Goal: Information Seeking & Learning: Find specific fact

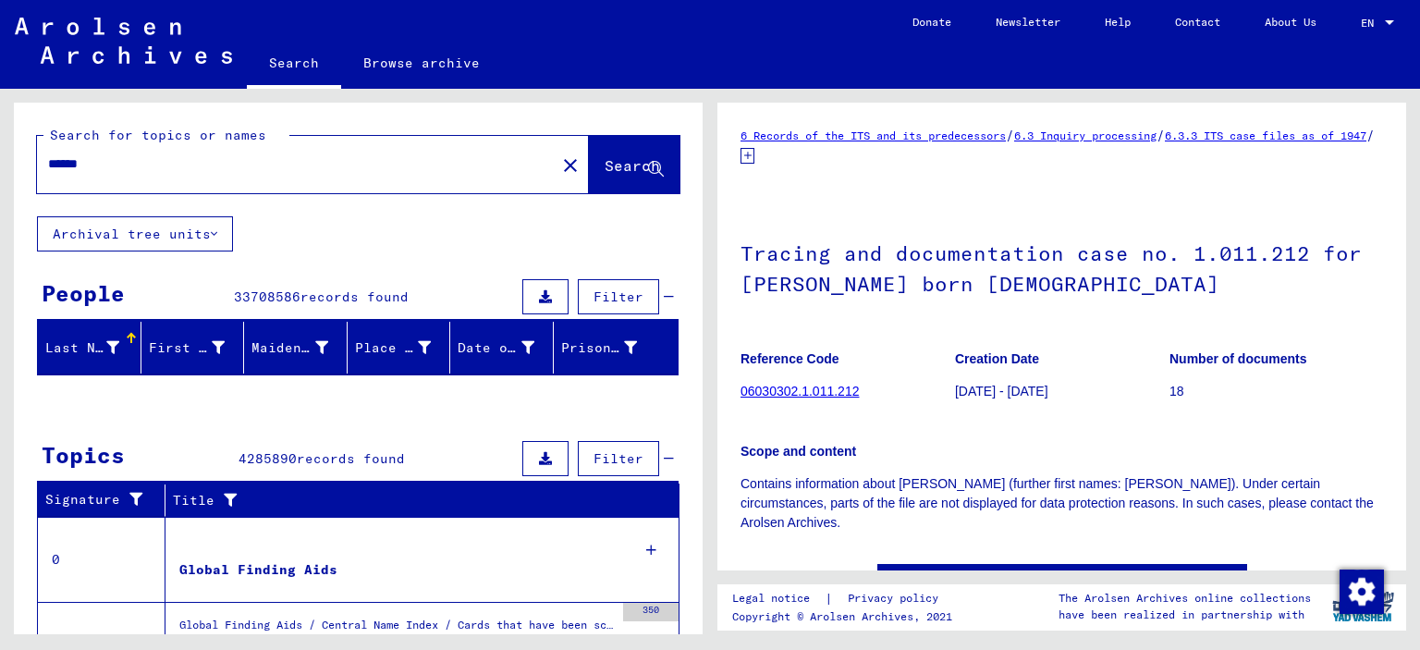
type input "*******"
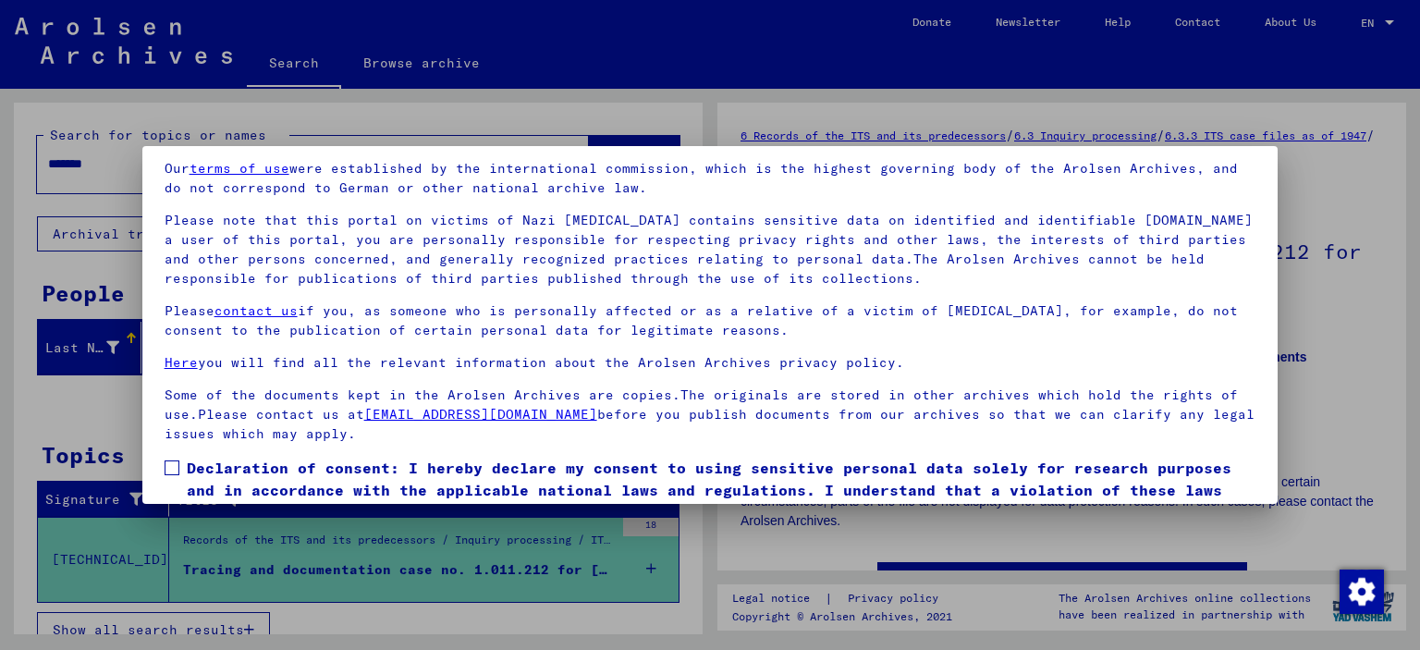
scroll to position [155, 0]
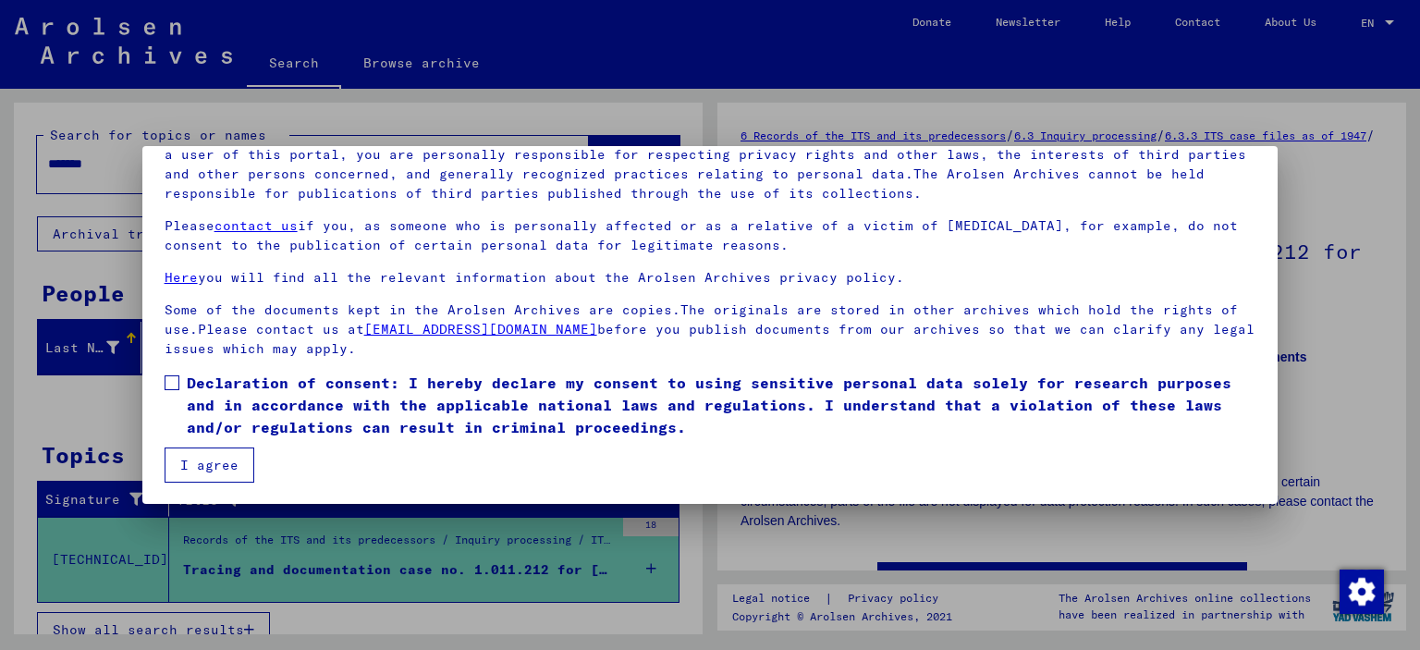
click at [166, 390] on label "Declaration of consent: I hereby declare my consent to using sensitive personal…" at bounding box center [711, 405] width 1092 height 67
click at [212, 472] on button "I agree" at bounding box center [210, 465] width 90 height 35
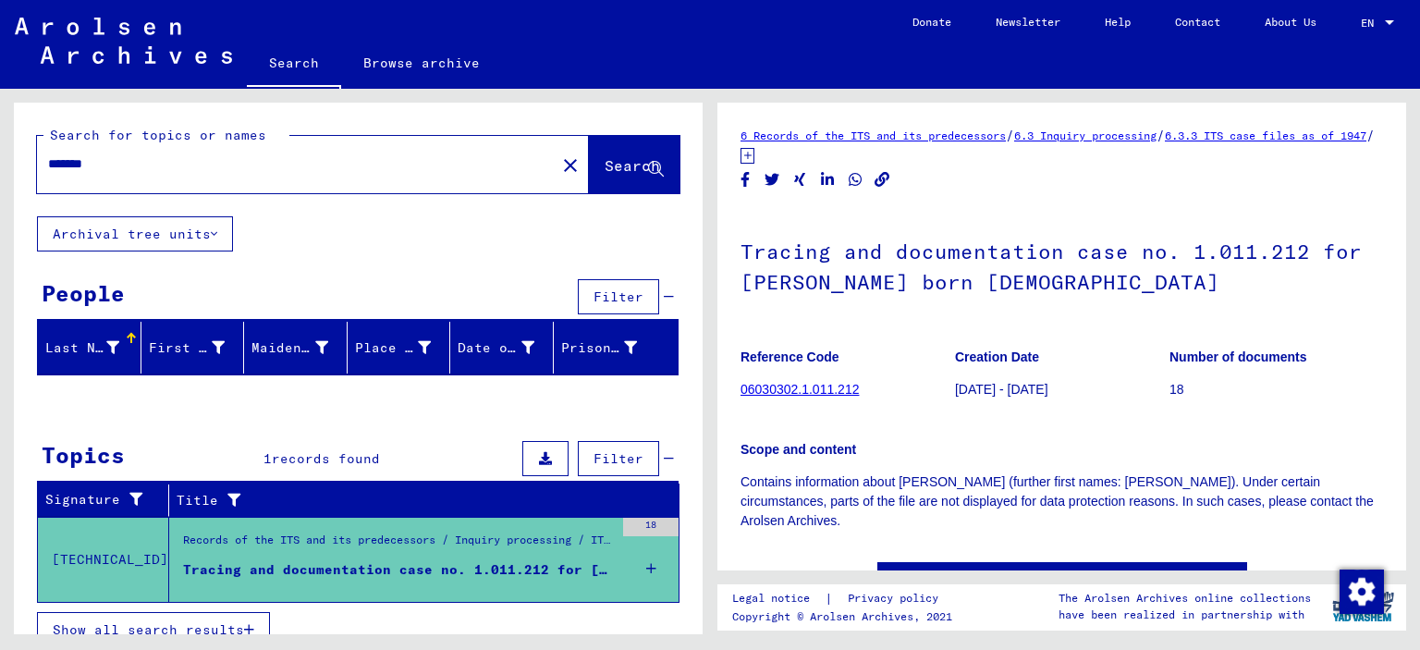
drag, startPoint x: 130, startPoint y: 177, endPoint x: 0, endPoint y: 157, distance: 131.8
click at [14, 157] on div "Search for topics or names ******* close Search Archival tree units People Filt…" at bounding box center [358, 376] width 689 height 546
drag, startPoint x: 123, startPoint y: 172, endPoint x: 0, endPoint y: 126, distance: 131.4
click at [48, 154] on input "*******" at bounding box center [296, 163] width 497 height 19
click at [589, 170] on button "Search" at bounding box center [634, 164] width 91 height 57
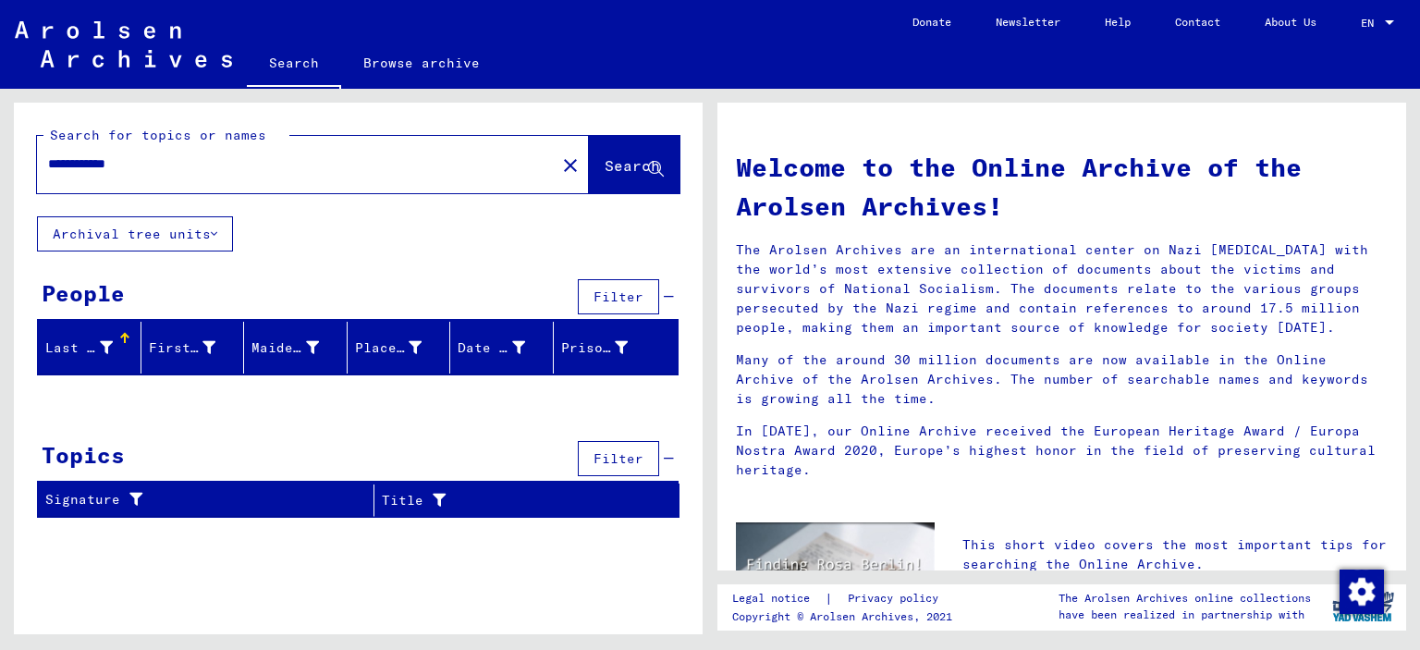
drag, startPoint x: 215, startPoint y: 168, endPoint x: 0, endPoint y: 171, distance: 214.5
click at [48, 171] on input "**********" at bounding box center [290, 163] width 485 height 19
click at [649, 162] on icon at bounding box center [656, 170] width 16 height 16
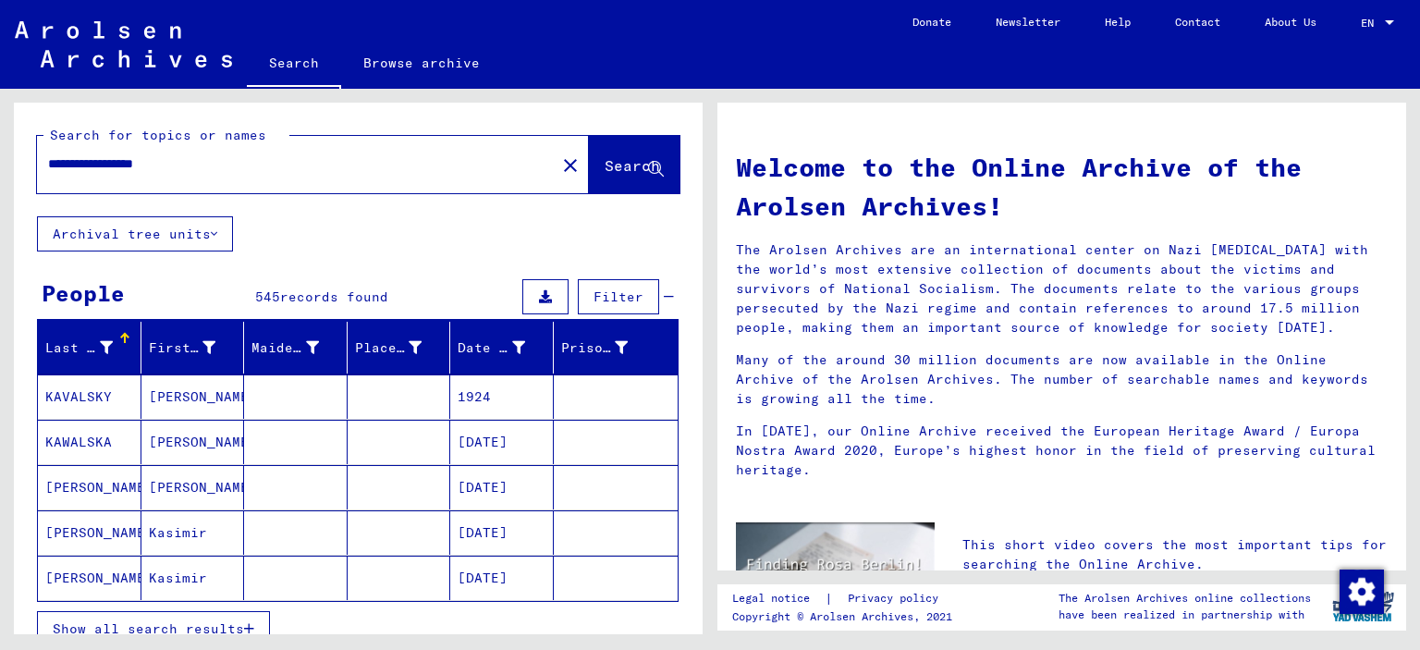
drag, startPoint x: 704, startPoint y: 253, endPoint x: 688, endPoint y: 293, distance: 42.8
click at [688, 293] on div "**********" at bounding box center [355, 362] width 710 height 546
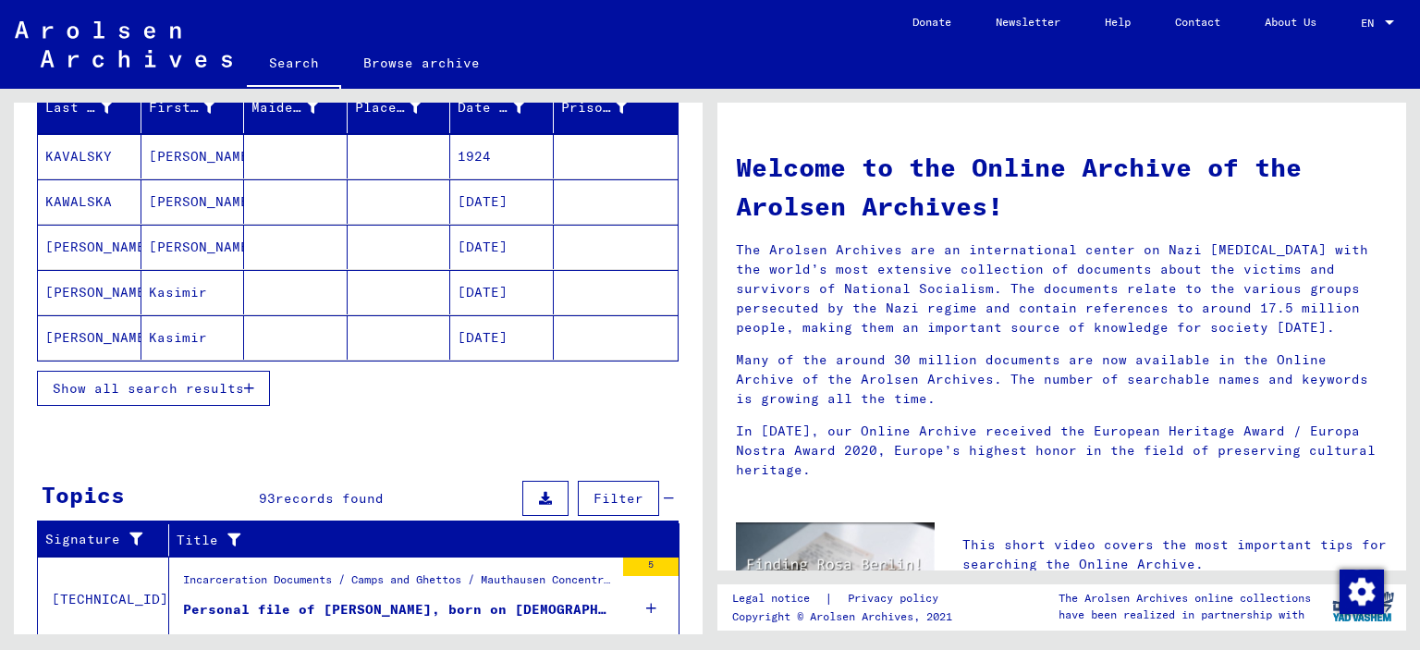
scroll to position [242, 0]
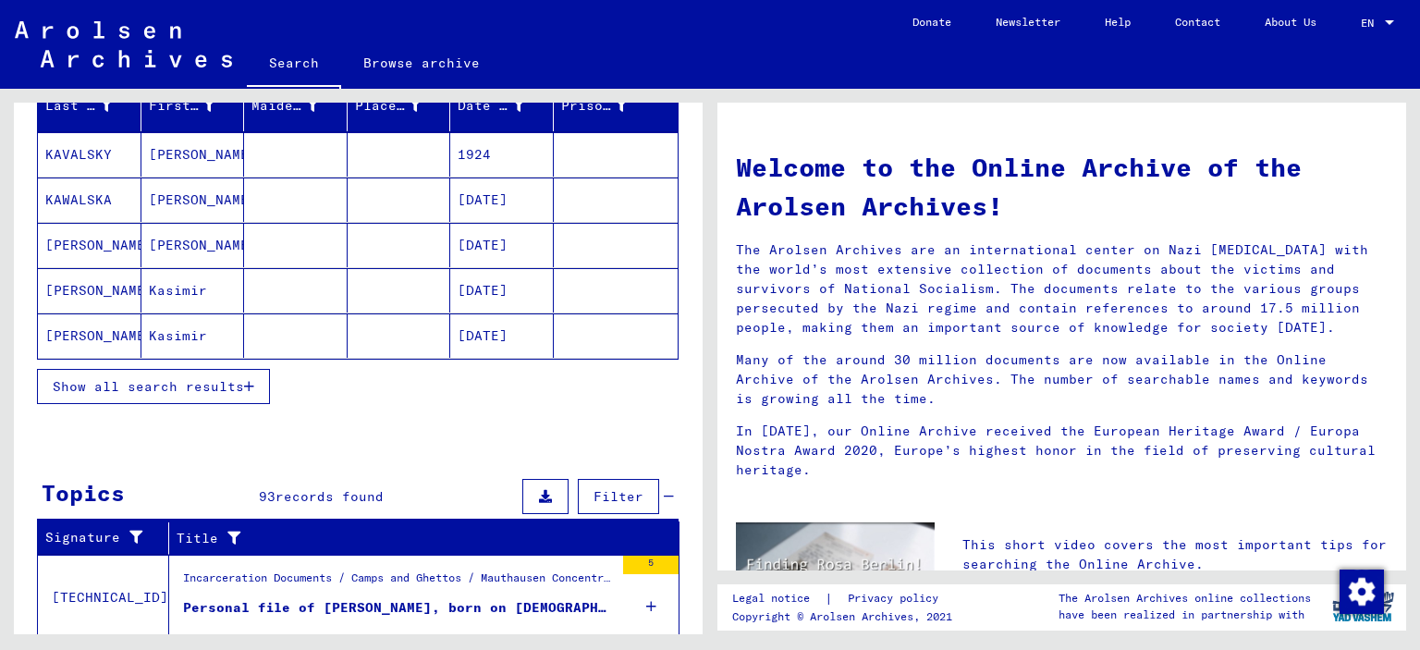
click at [213, 379] on span "Show all search results" at bounding box center [148, 386] width 191 height 17
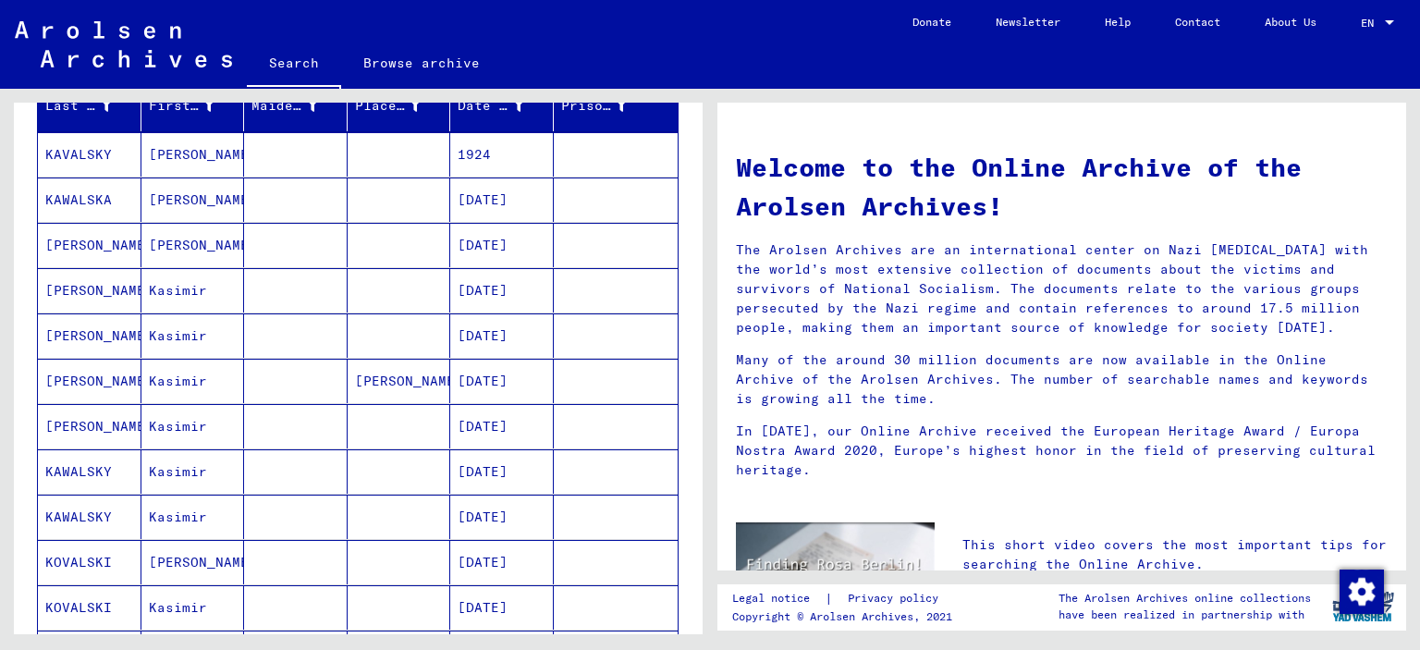
scroll to position [0, 0]
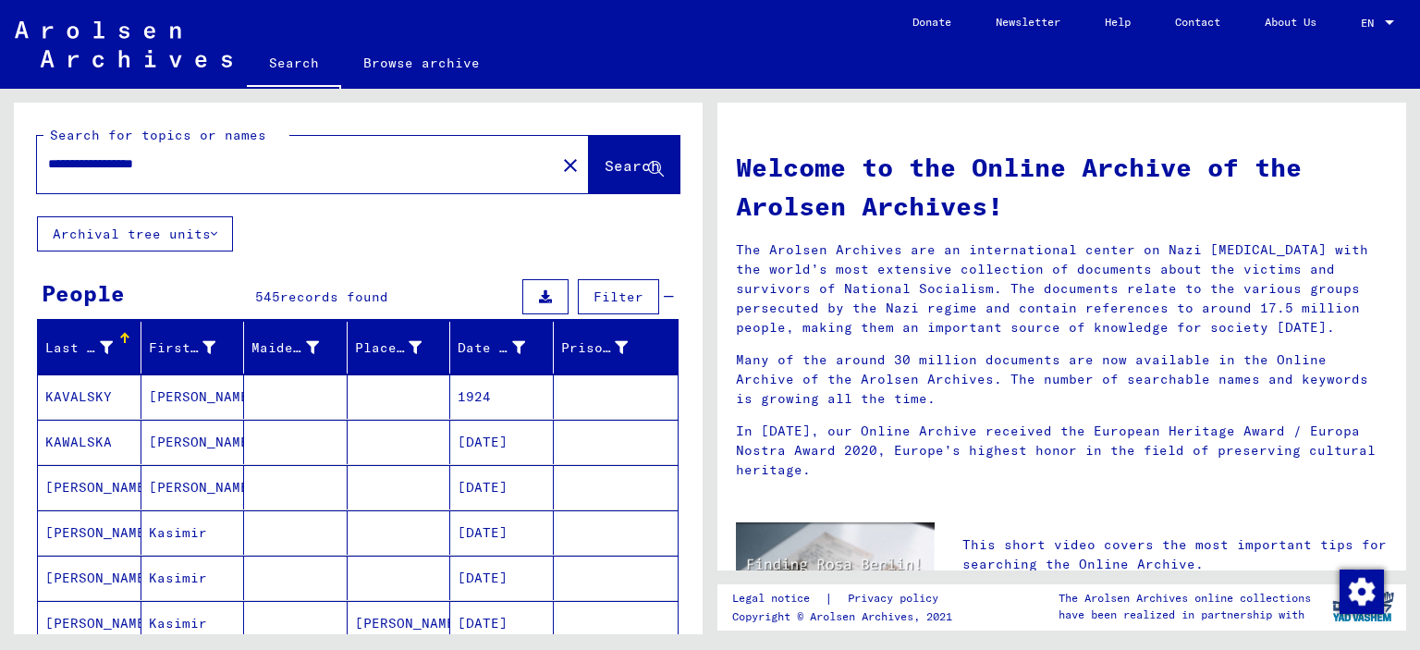
click at [211, 166] on input "**********" at bounding box center [290, 163] width 485 height 19
click at [642, 174] on span "Search" at bounding box center [632, 165] width 55 height 18
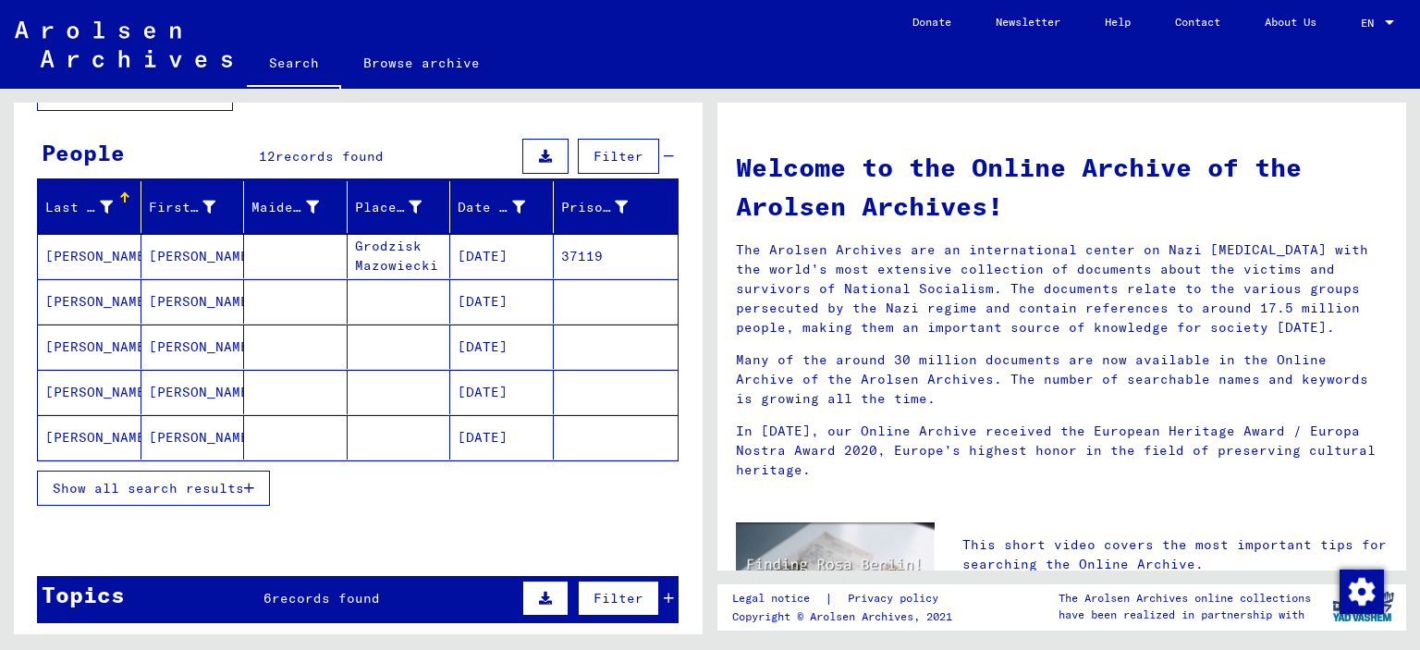
scroll to position [155, 0]
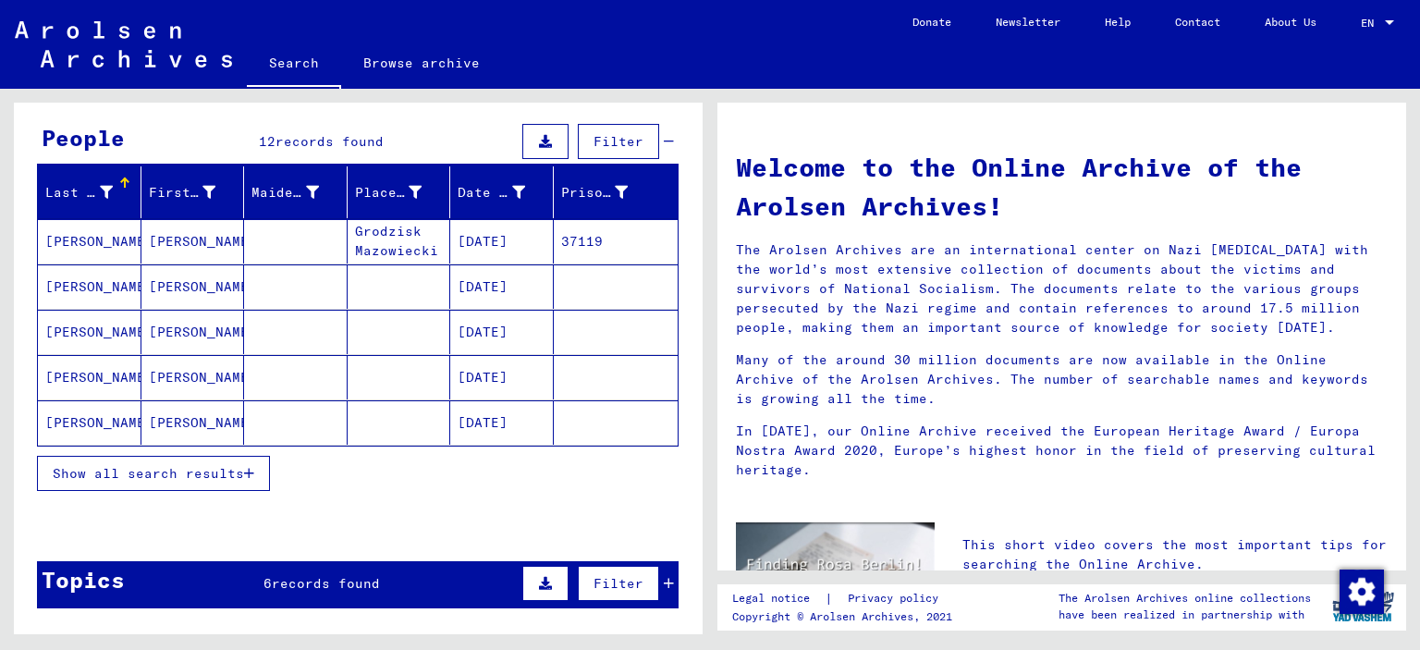
click at [175, 471] on span "Show all search results" at bounding box center [148, 473] width 191 height 17
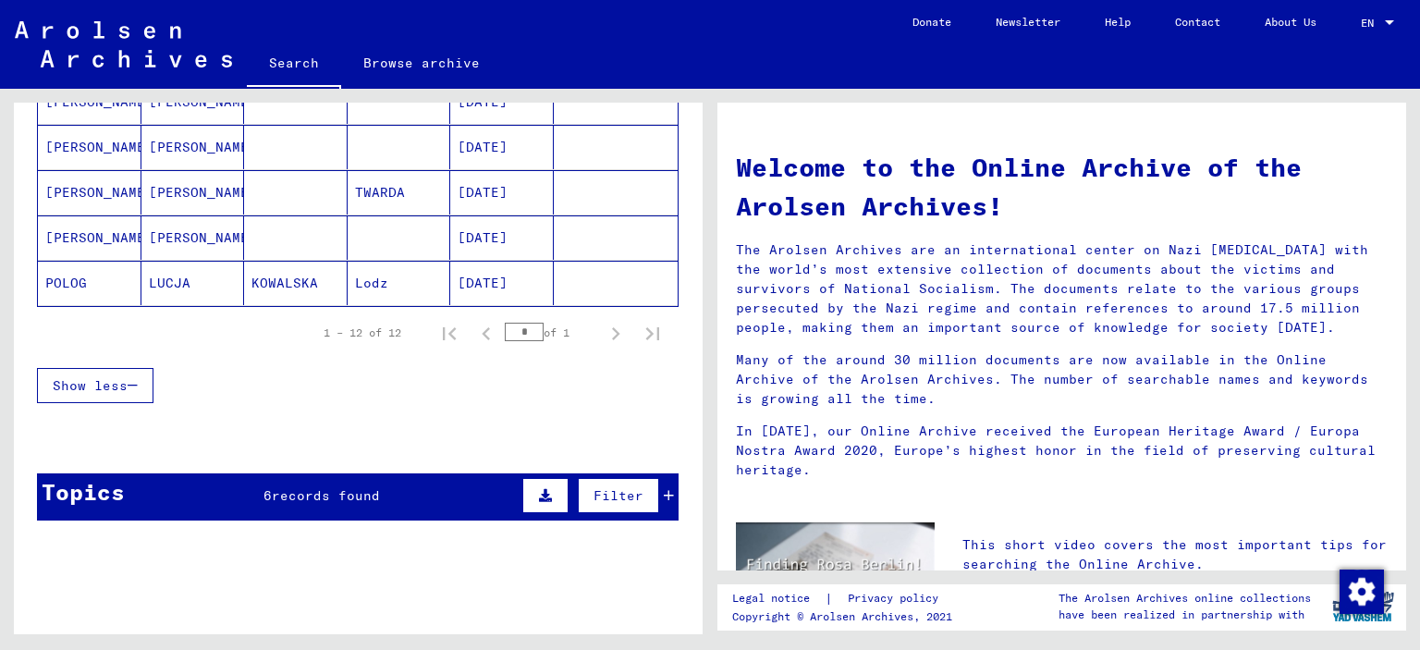
scroll to position [635, 0]
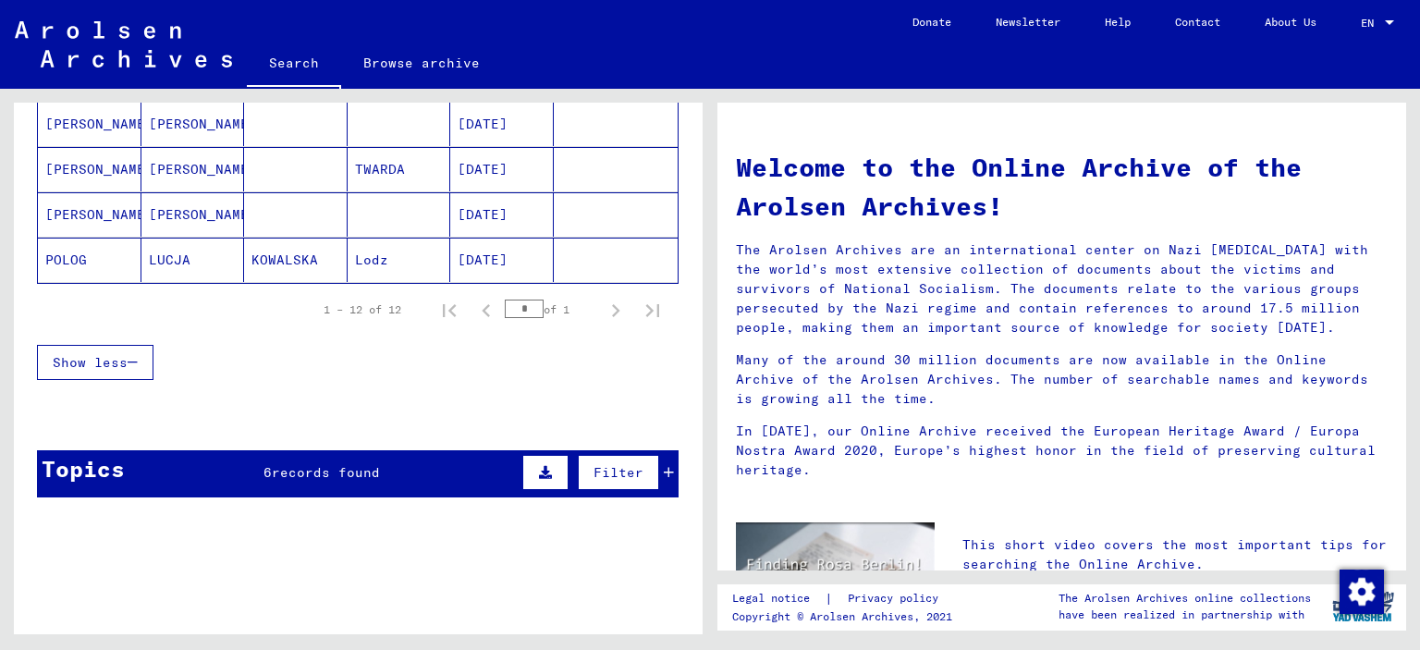
click at [267, 470] on span "6" at bounding box center [268, 472] width 8 height 17
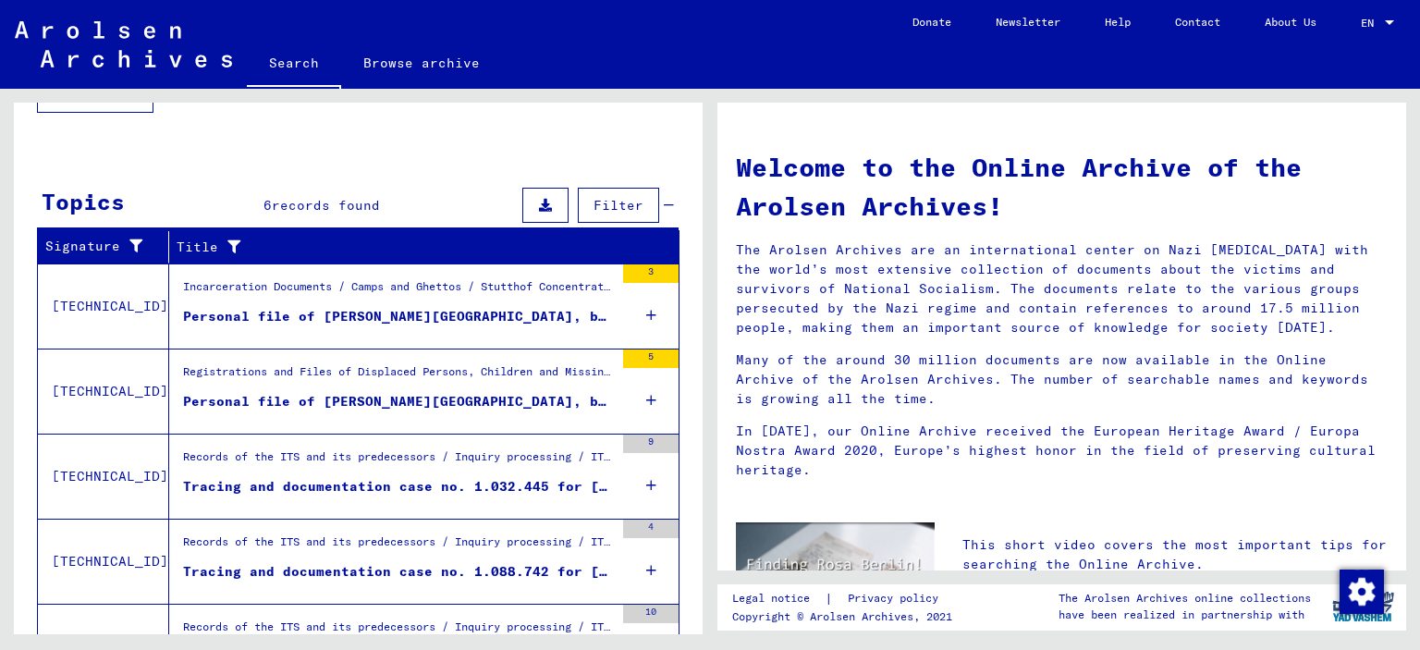
scroll to position [945, 0]
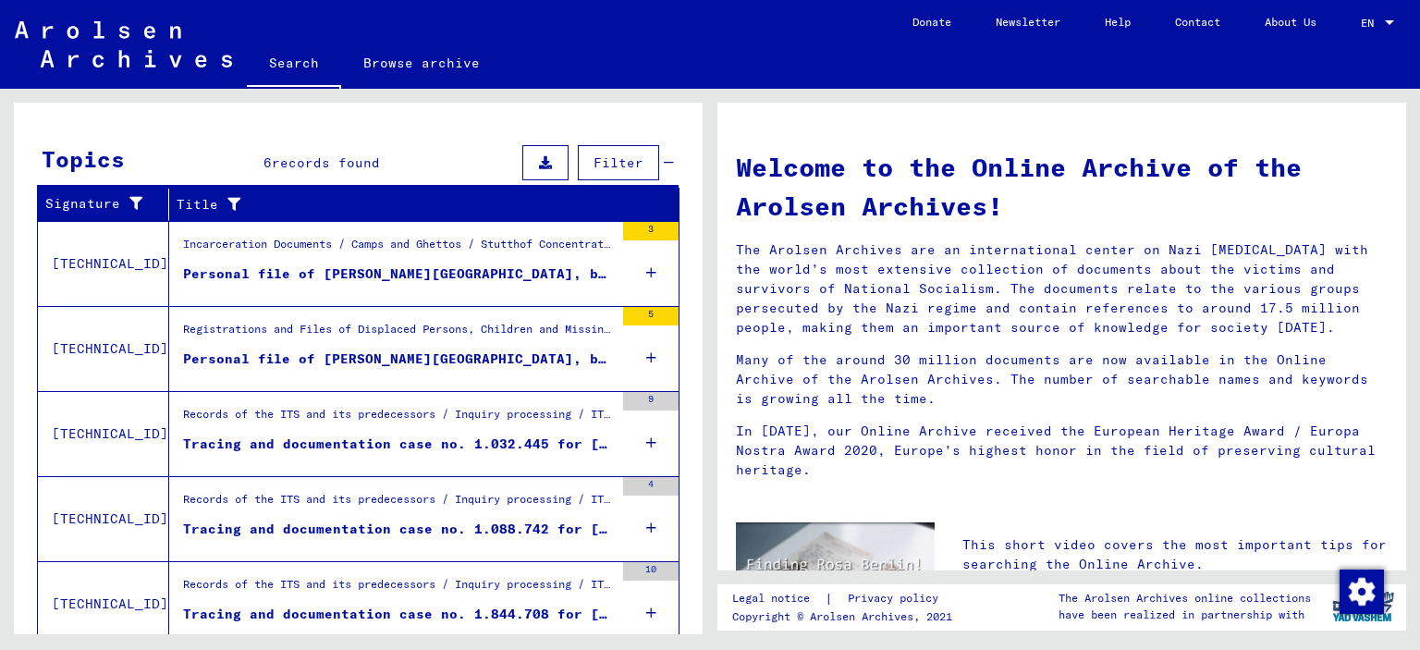
click at [482, 415] on div "Records of the ITS and its predecessors / Inquiry processing / ITS case files a…" at bounding box center [398, 419] width 431 height 26
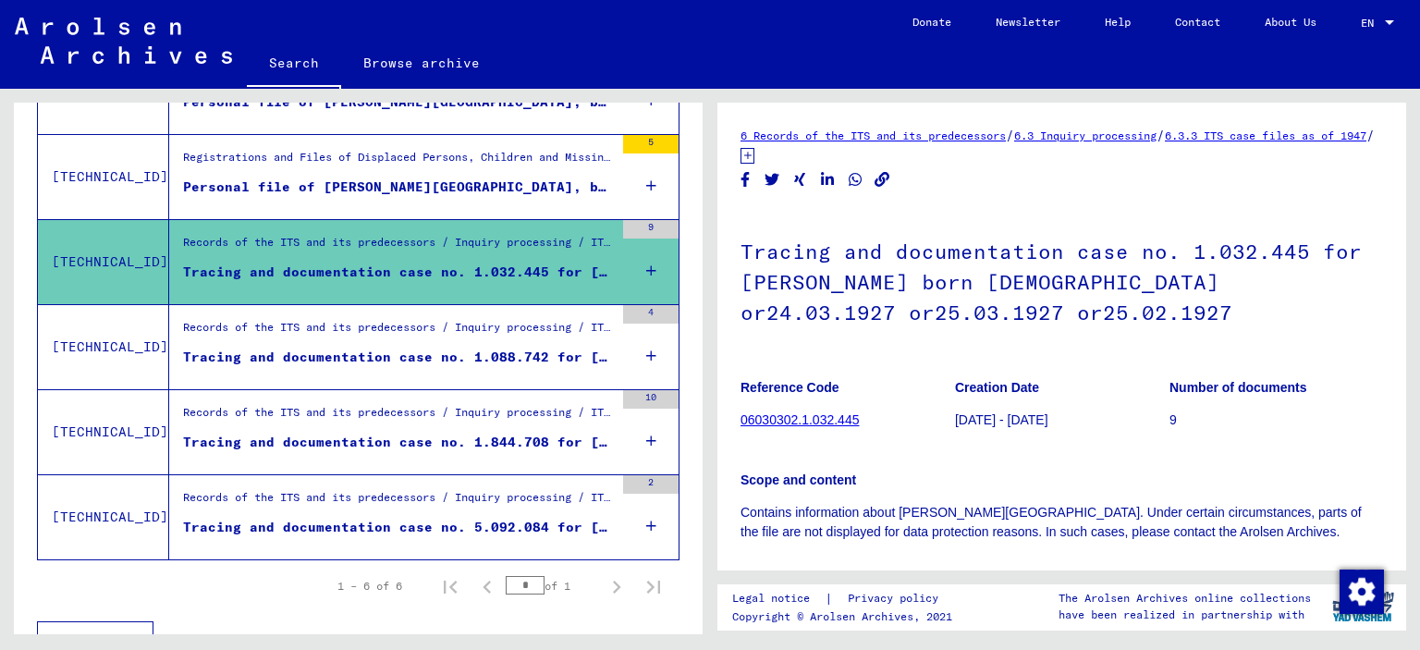
scroll to position [433, 0]
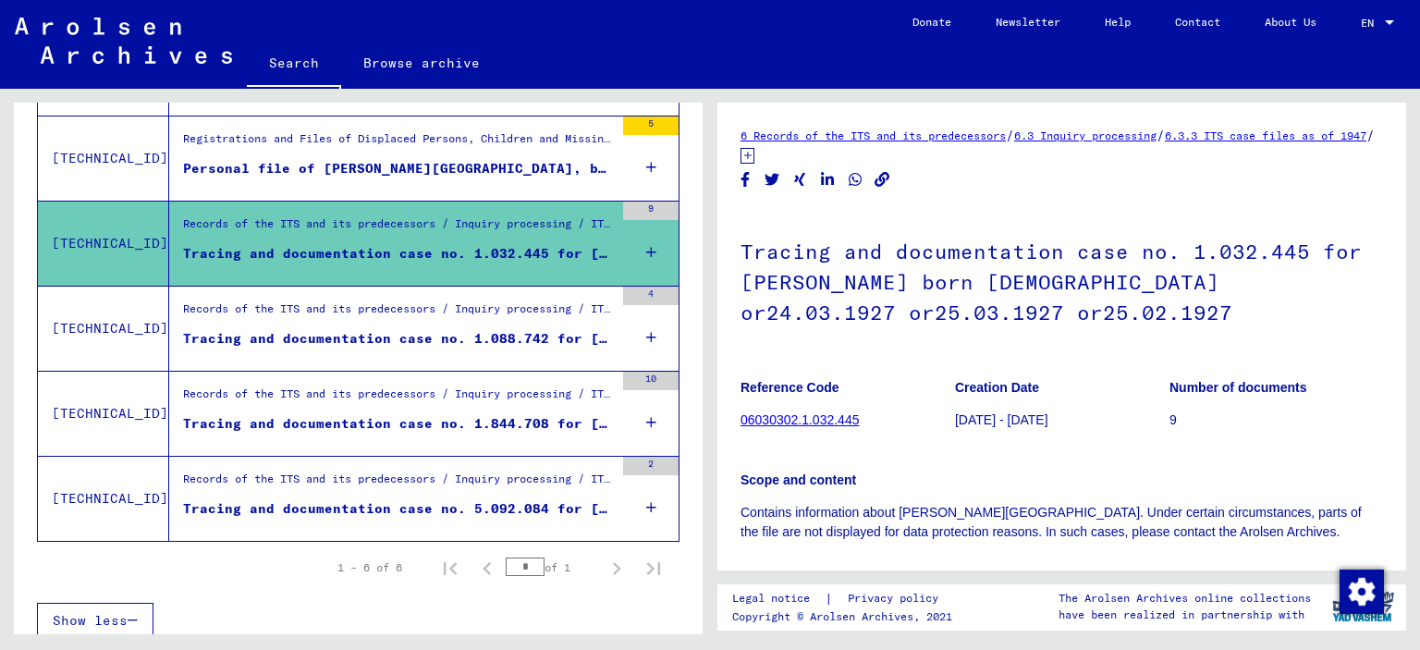
click at [446, 482] on div "Records of the ITS and its predecessors / Inquiry processing / ITS case files a…" at bounding box center [398, 484] width 431 height 26
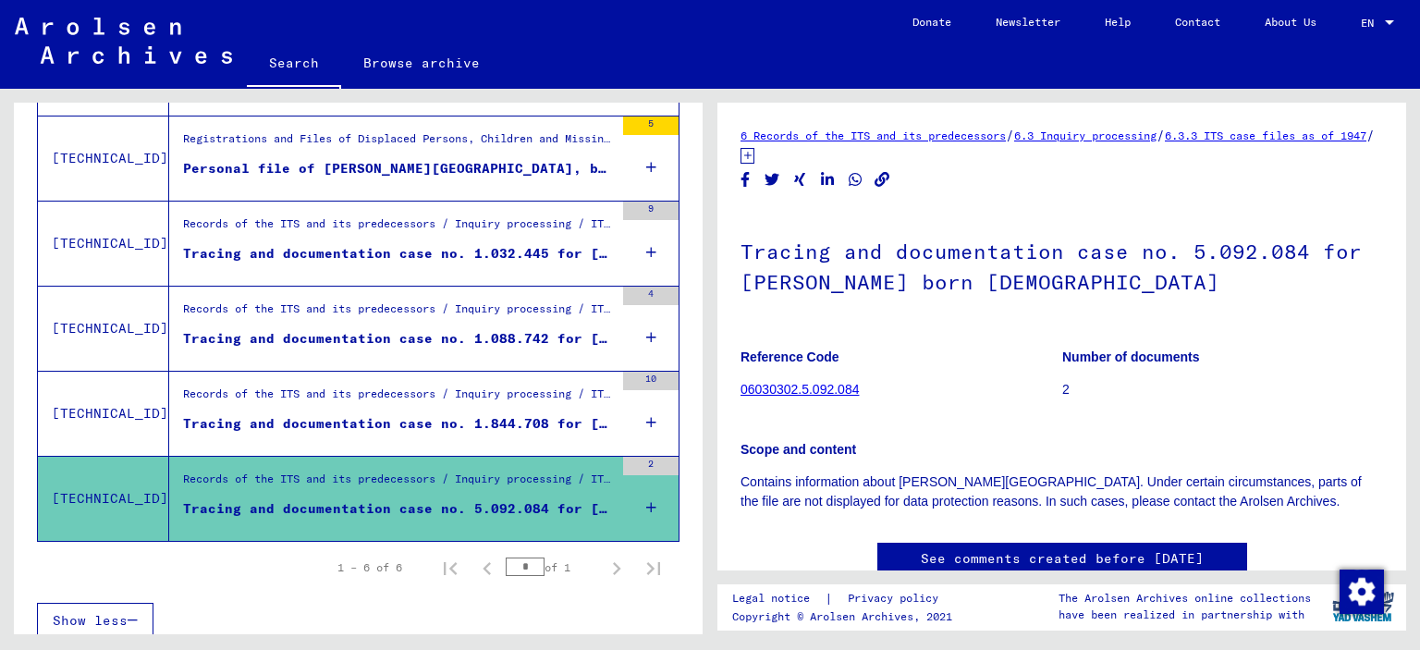
click at [454, 414] on div "Tracing and documentation case no. 1.844.708 for [PERSON_NAME] [DEMOGRAPHIC_DAT…" at bounding box center [398, 423] width 431 height 19
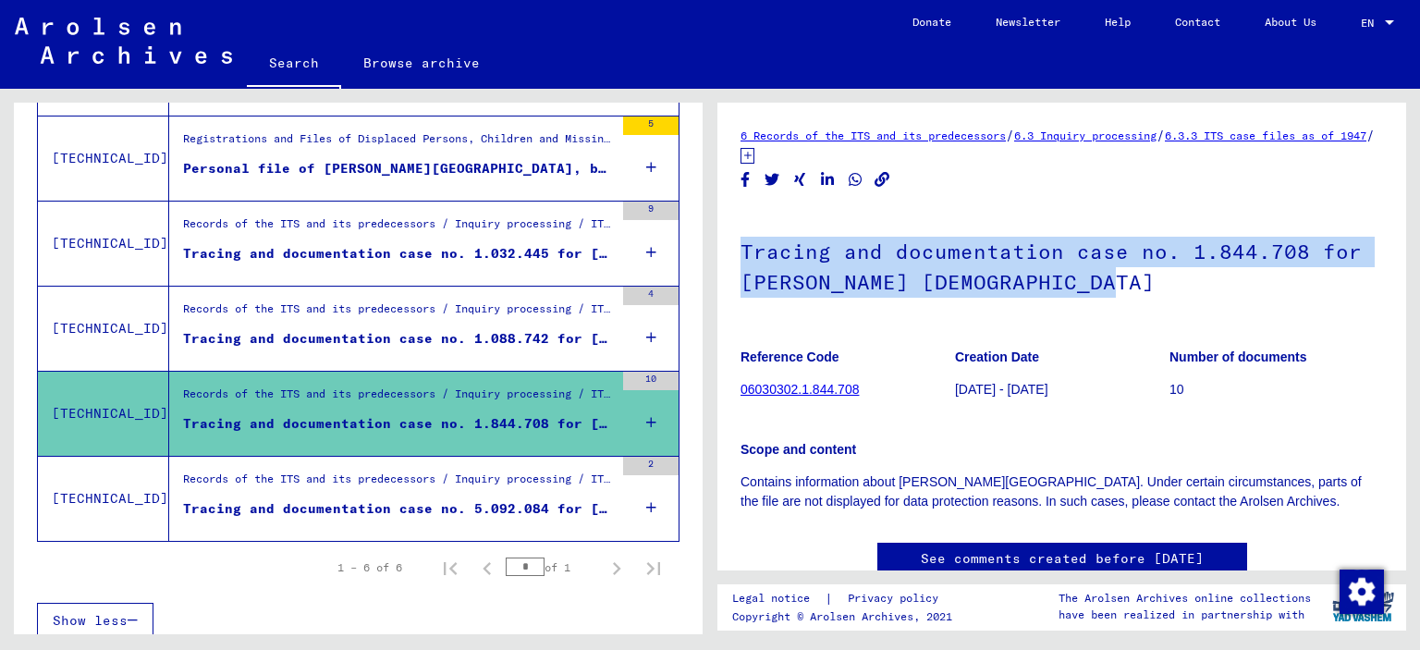
drag, startPoint x: 1408, startPoint y: 183, endPoint x: 1417, endPoint y: 282, distance: 99.4
click at [1418, 285] on div "6 Records of the ITS and its predecessors / 6.3 Inquiry processing / 6.3.3 ITS …" at bounding box center [1066, 362] width 710 height 546
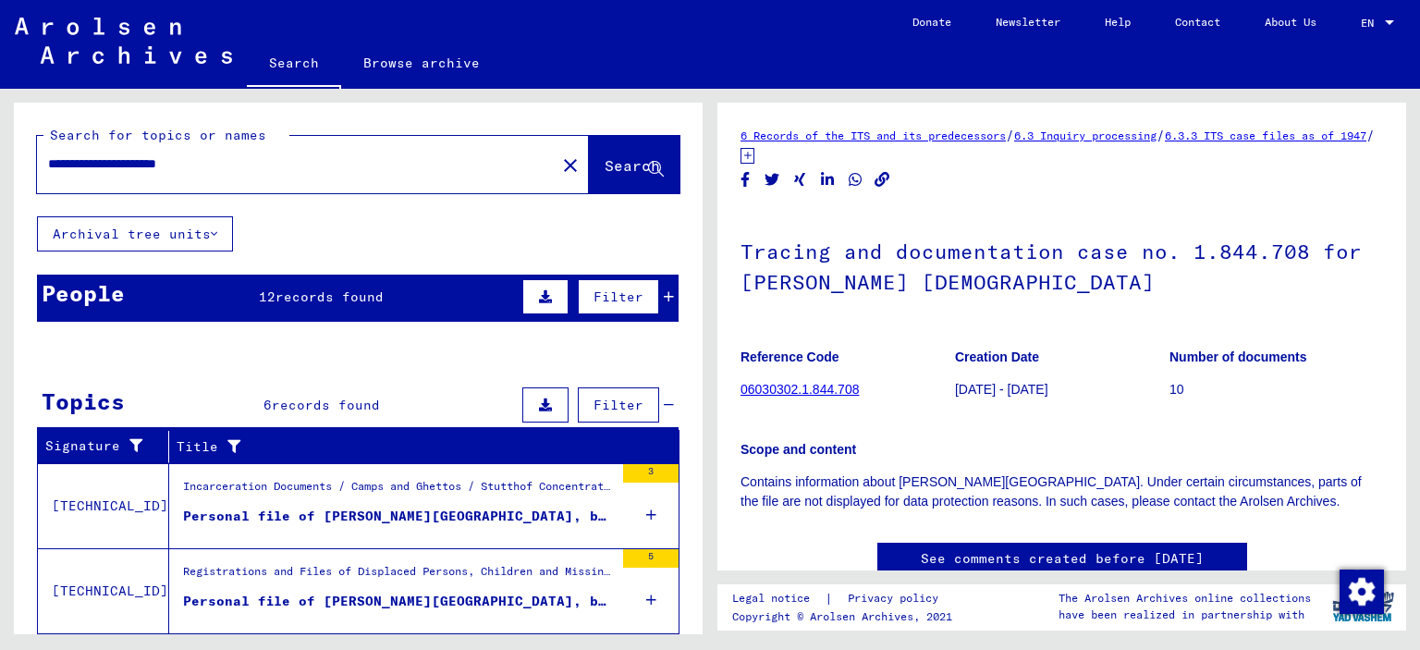
drag, startPoint x: 254, startPoint y: 160, endPoint x: 0, endPoint y: 65, distance: 271.5
click at [48, 154] on input "**********" at bounding box center [296, 163] width 497 height 19
click at [605, 168] on span "Search" at bounding box center [632, 165] width 55 height 18
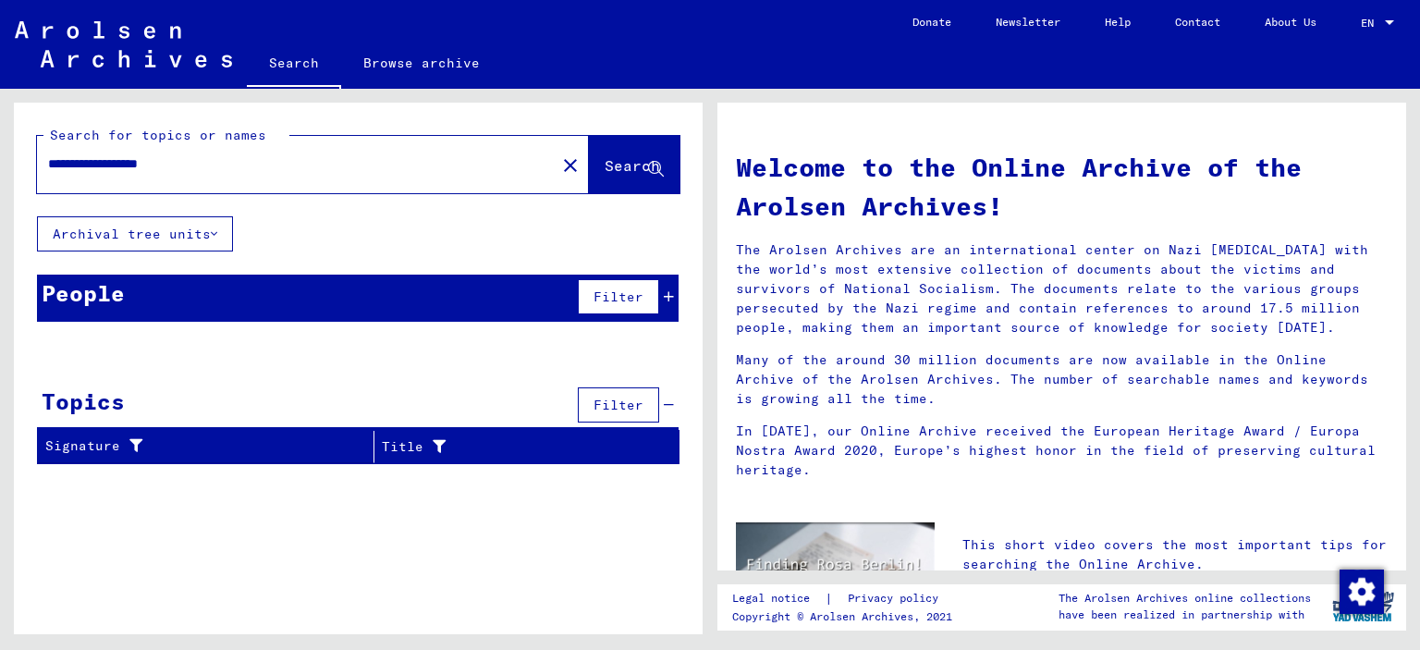
drag, startPoint x: 202, startPoint y: 163, endPoint x: 164, endPoint y: 161, distance: 38.0
click at [164, 161] on input "**********" at bounding box center [290, 163] width 485 height 19
type input "**********"
click at [609, 159] on span "Search" at bounding box center [632, 165] width 55 height 18
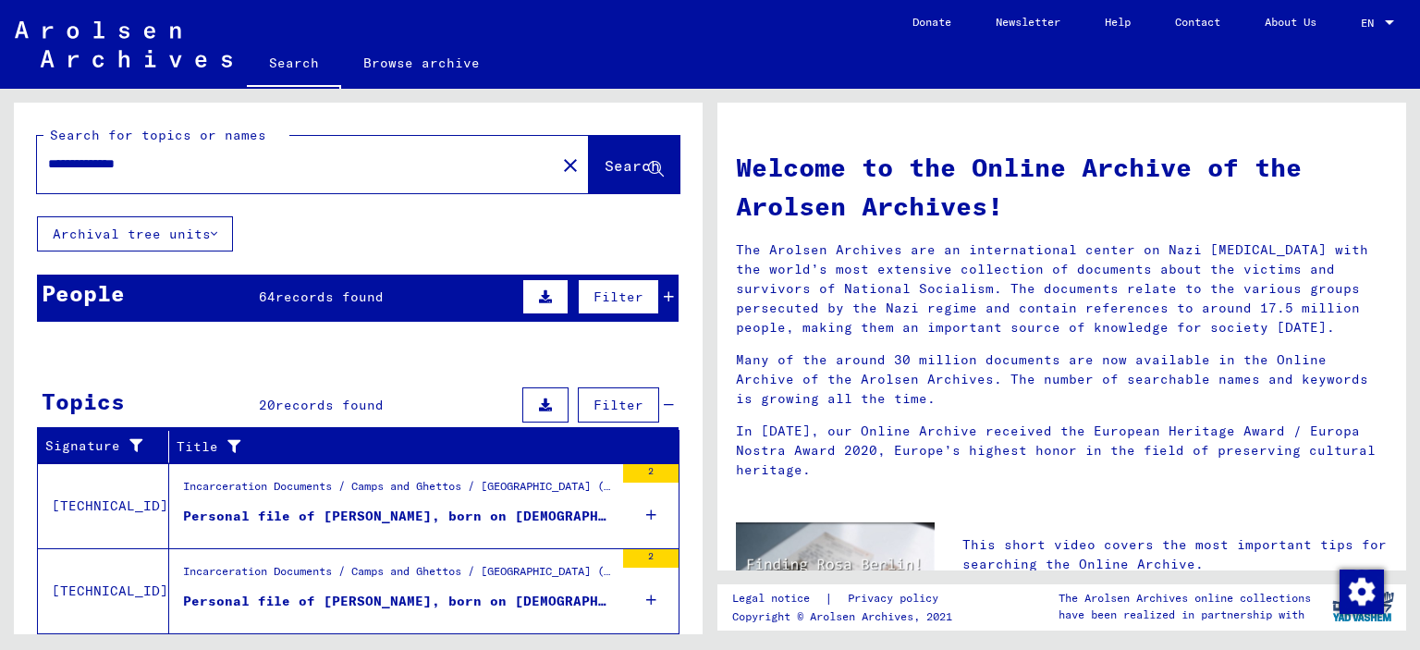
drag, startPoint x: 705, startPoint y: 361, endPoint x: 705, endPoint y: 399, distance: 38.8
click at [705, 399] on div "**********" at bounding box center [355, 362] width 710 height 546
drag, startPoint x: 704, startPoint y: 382, endPoint x: 697, endPoint y: 431, distance: 49.4
click at [697, 431] on div "**********" at bounding box center [355, 362] width 710 height 546
click at [452, 214] on div "**********" at bounding box center [358, 160] width 689 height 114
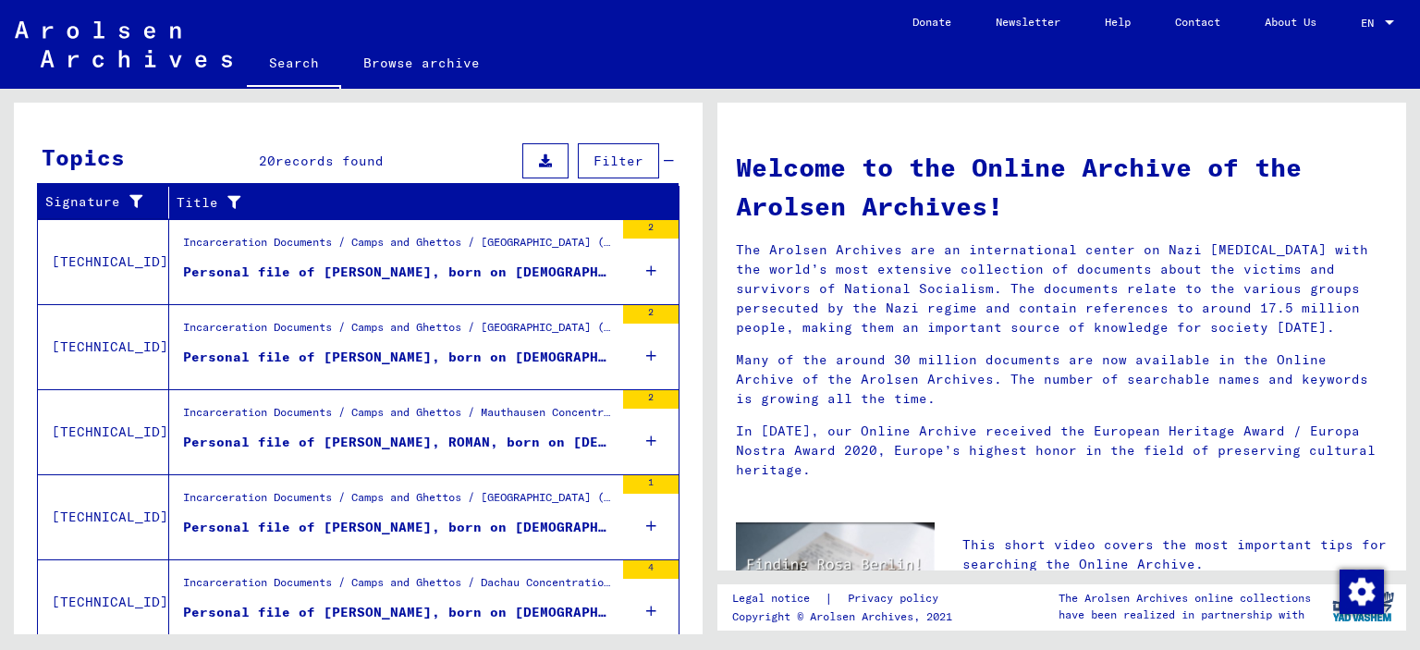
scroll to position [304, 0]
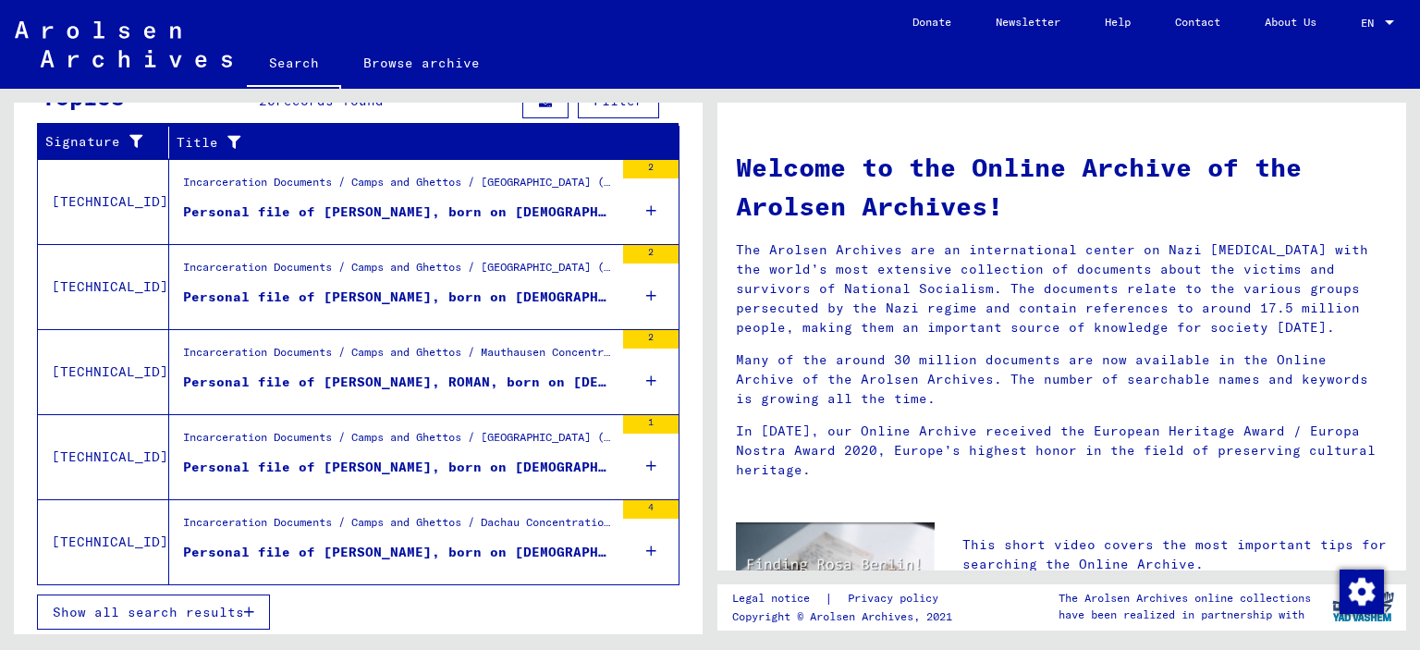
click at [225, 614] on span "Show all search results" at bounding box center [148, 612] width 191 height 17
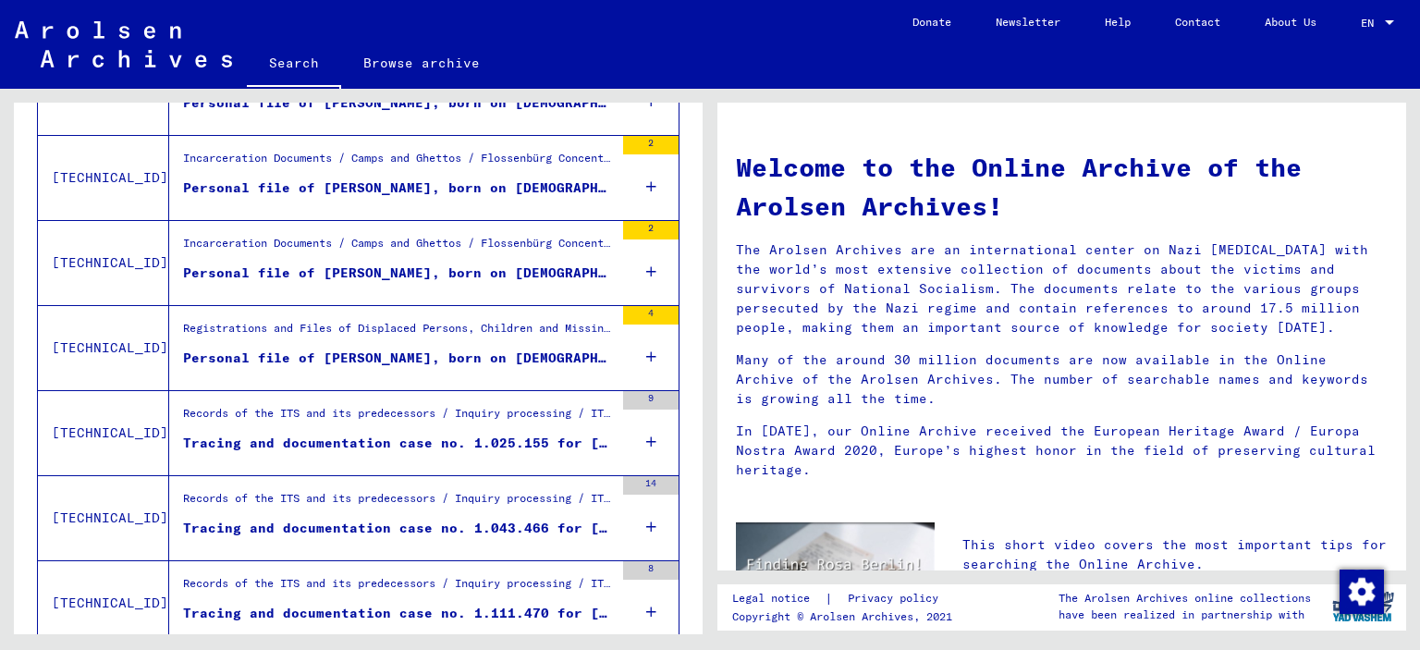
scroll to position [877, 0]
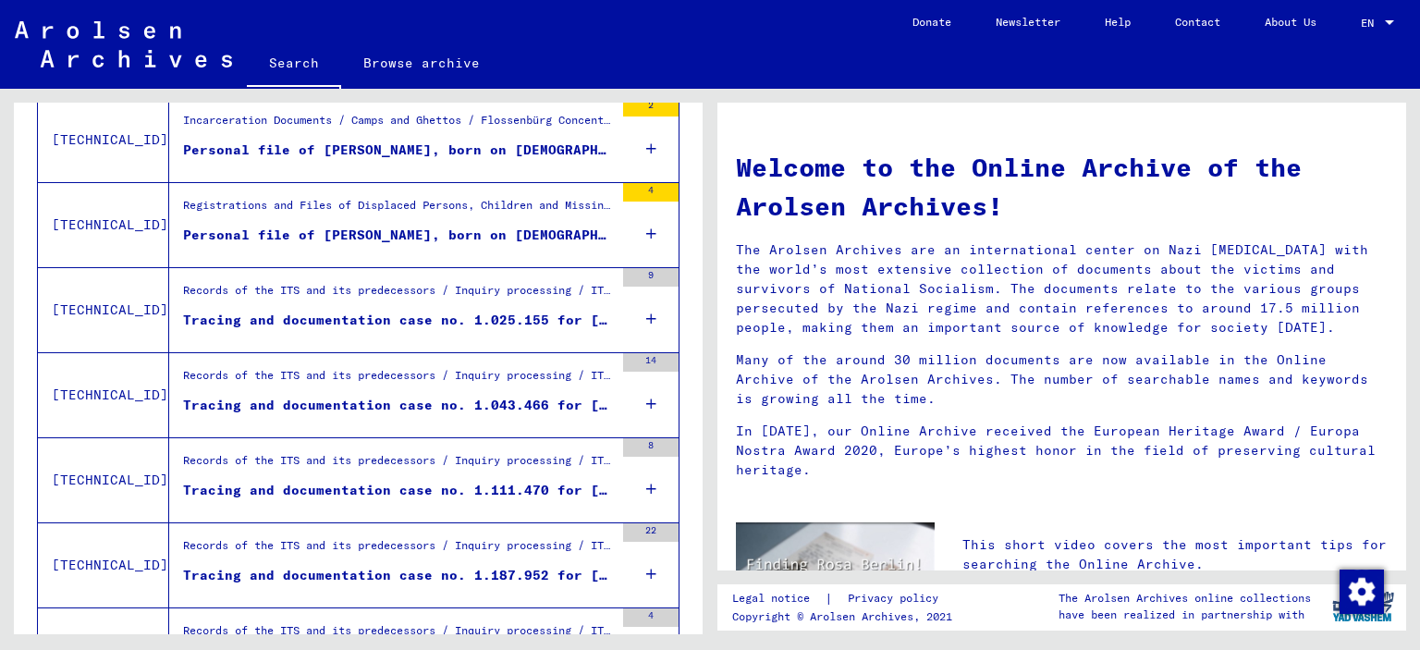
click at [474, 485] on div "Tracing and documentation case no. 1.111.470 for [PERSON_NAME] born [DEMOGRAPHI…" at bounding box center [398, 490] width 431 height 19
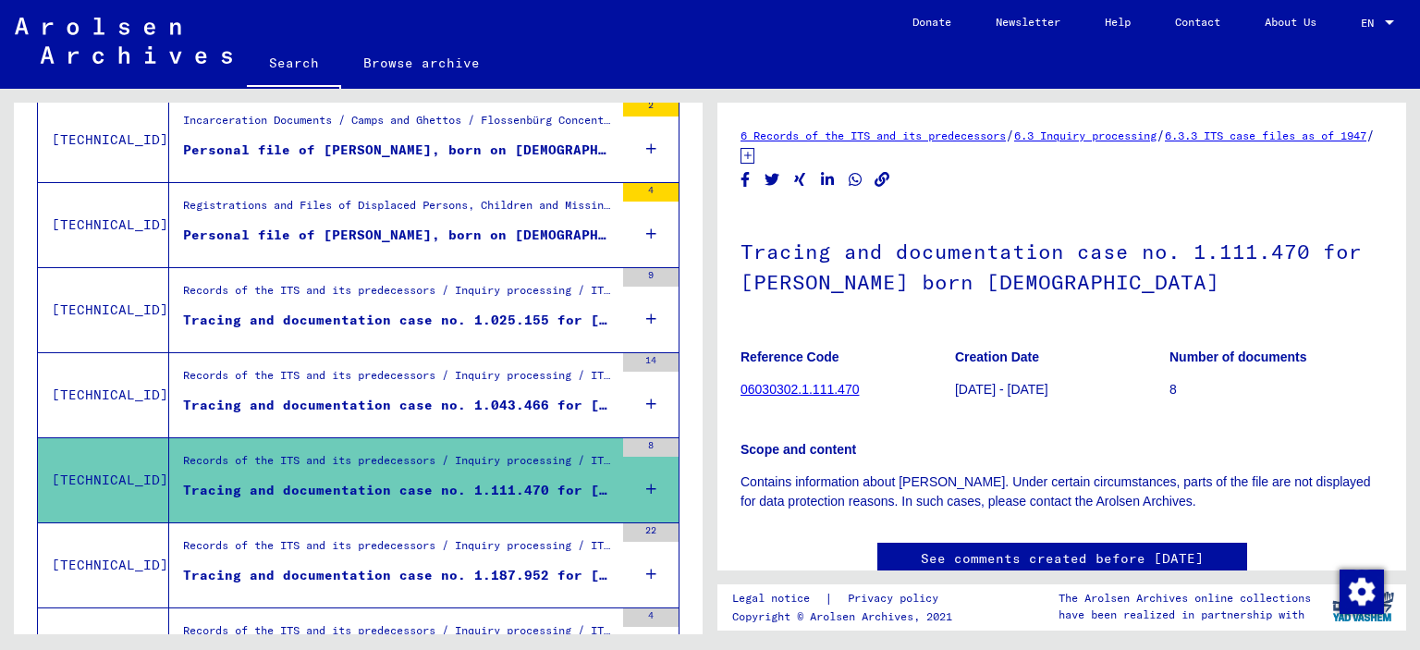
click at [571, 400] on div "Tracing and documentation case no. 1.043.466 for [PERSON_NAME] born [DEMOGRAPHI…" at bounding box center [398, 405] width 431 height 19
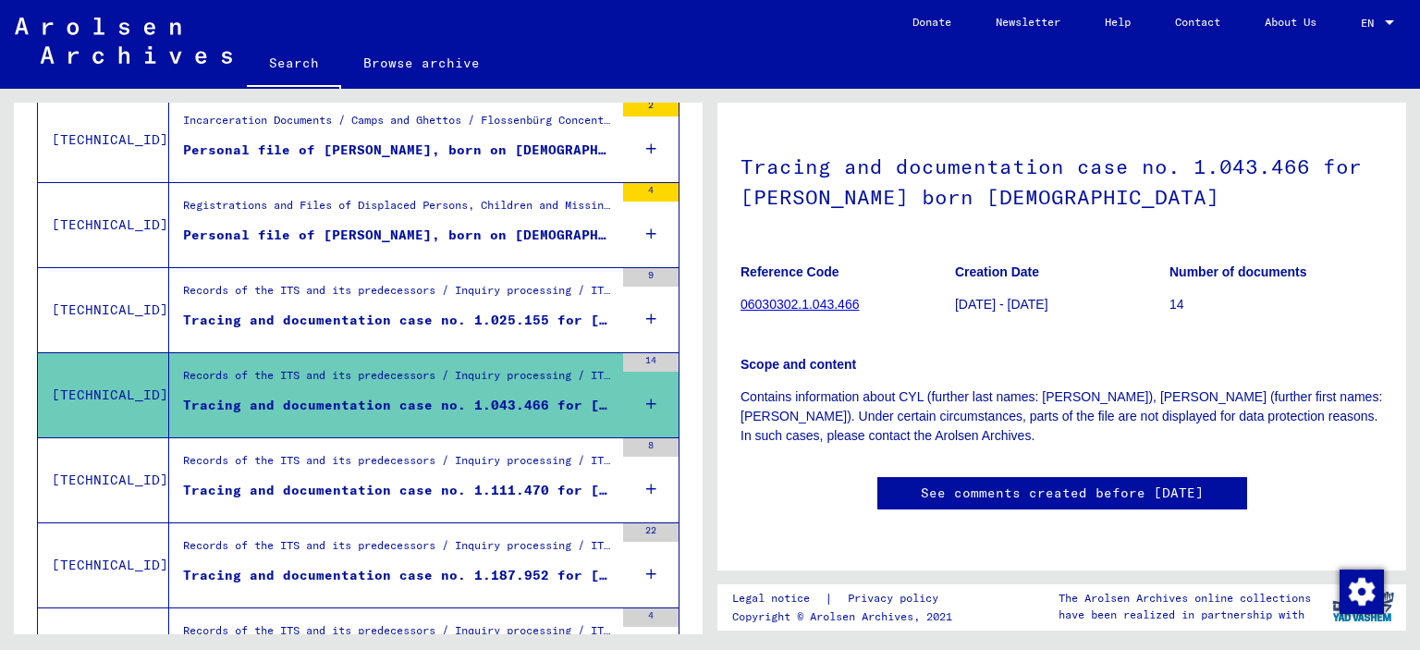
scroll to position [164, 0]
click at [526, 304] on figure "Records of the ITS and its predecessors / Inquiry processing / ITS case files a…" at bounding box center [398, 296] width 431 height 28
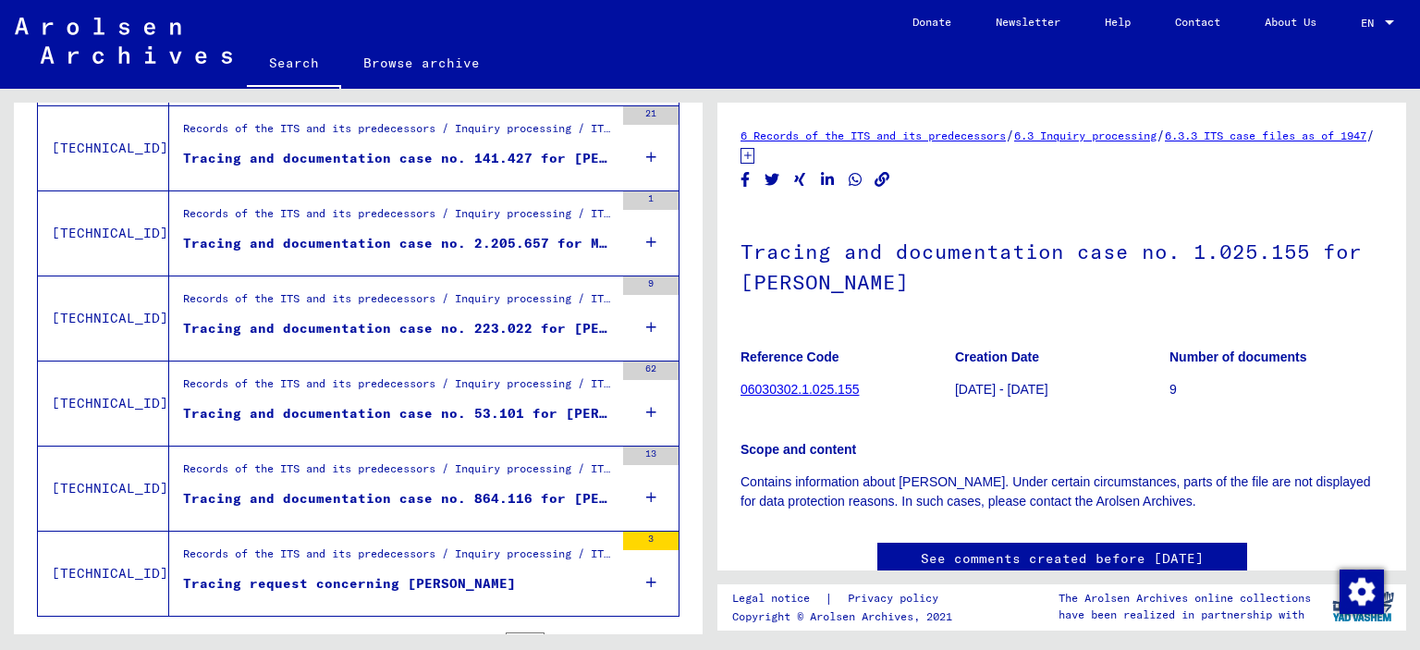
scroll to position [1594, 0]
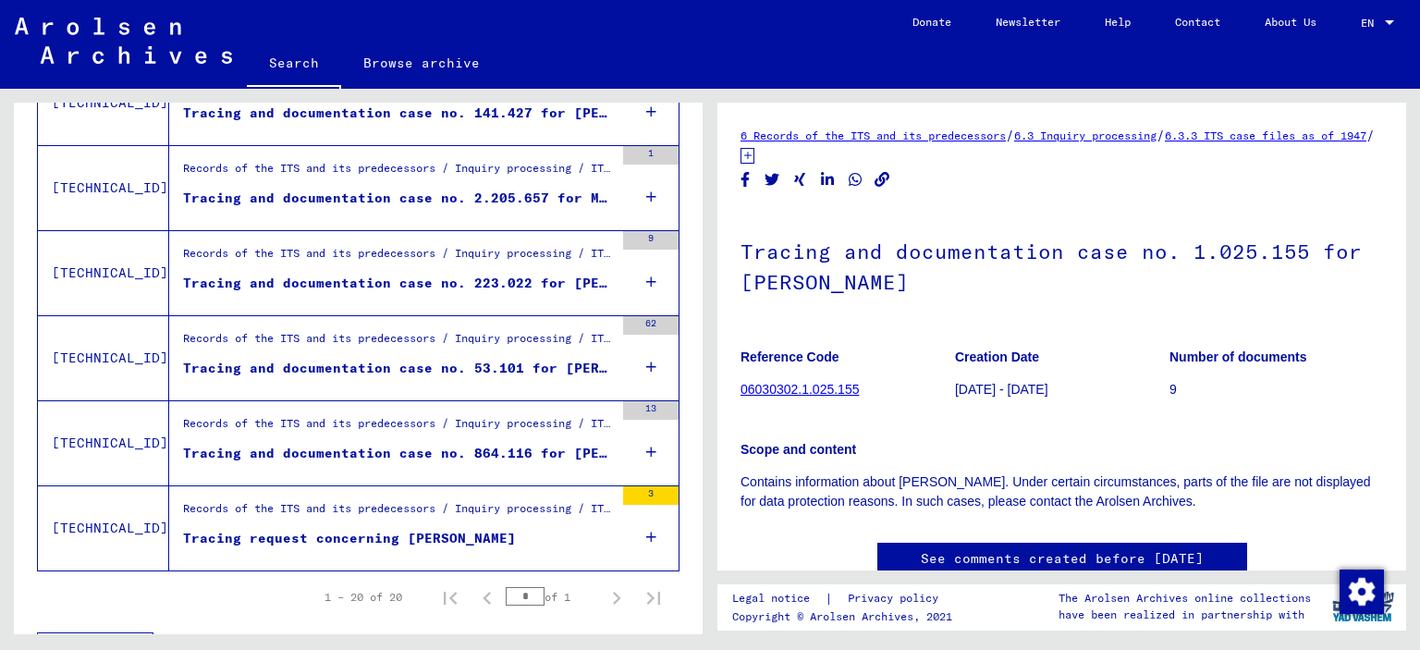
click at [536, 444] on div "Tracing and documentation case no. 864.116 for [PERSON_NAME] born [DEMOGRAPHIC_…" at bounding box center [398, 453] width 431 height 19
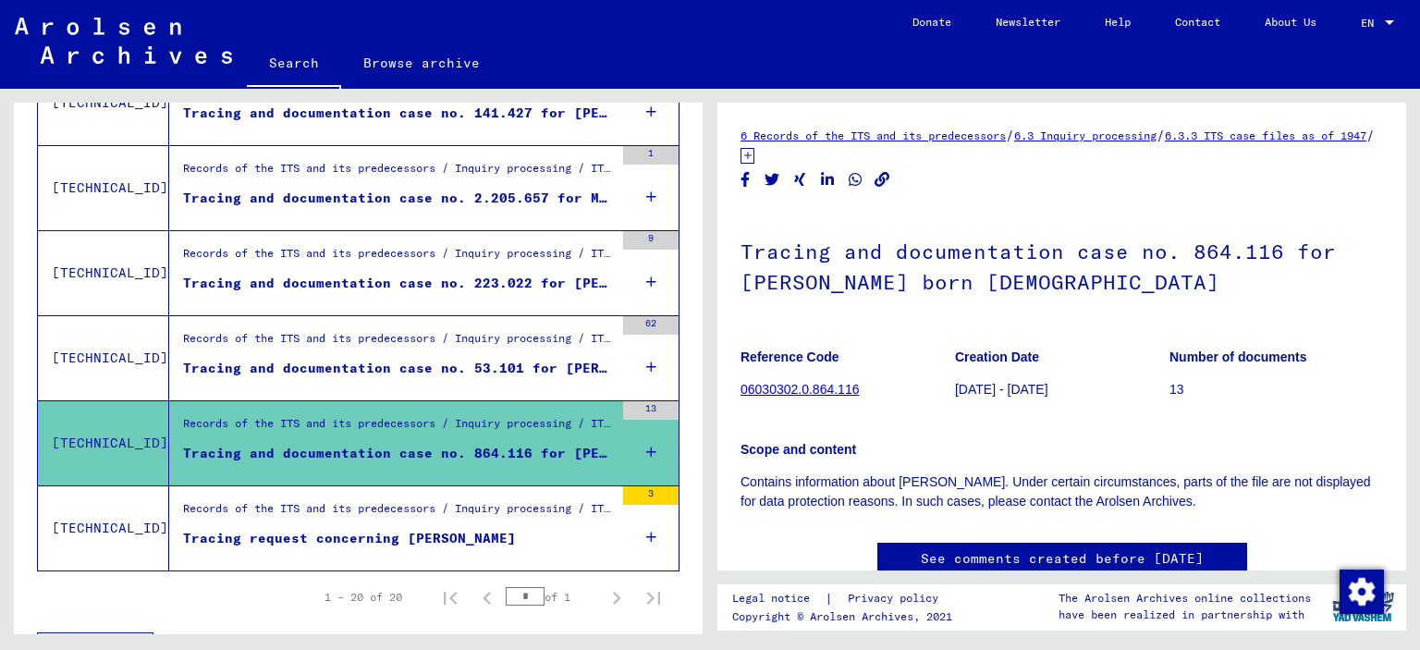
click at [424, 359] on div "Tracing and documentation case no. 53.101 for [PERSON_NAME] born [DEMOGRAPHIC_D…" at bounding box center [398, 368] width 431 height 19
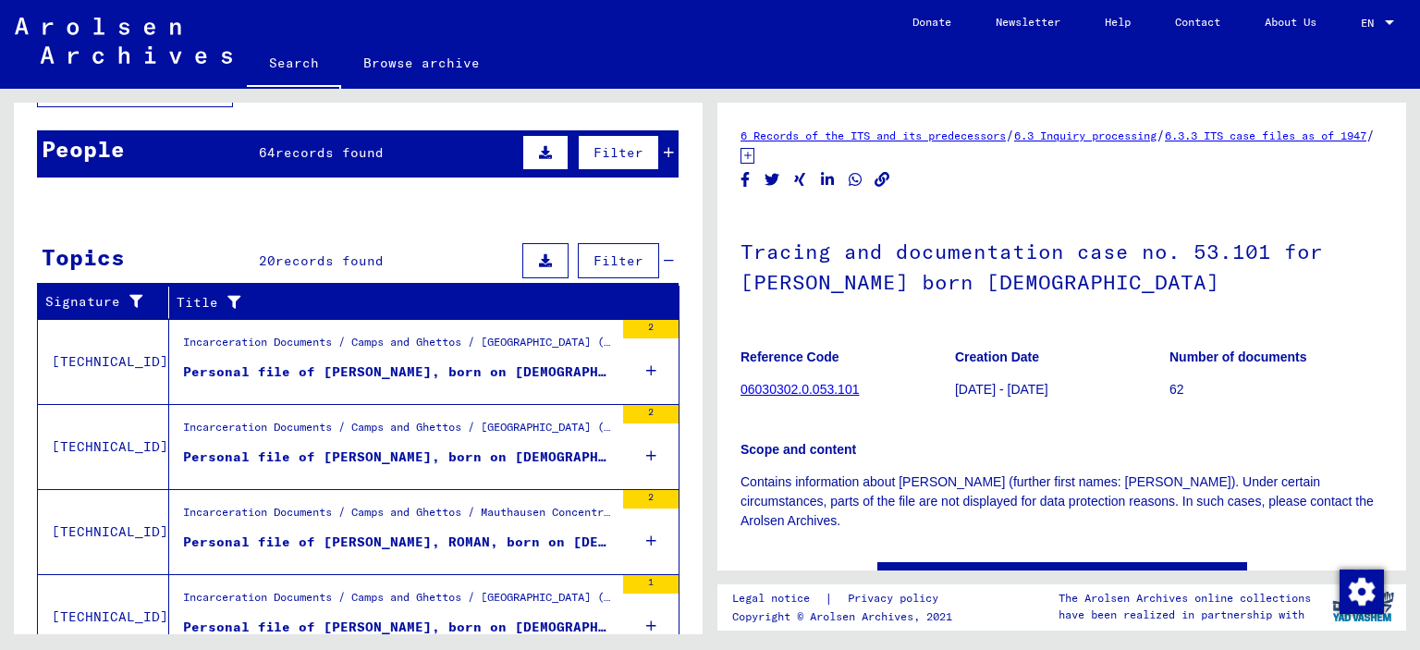
scroll to position [56, 0]
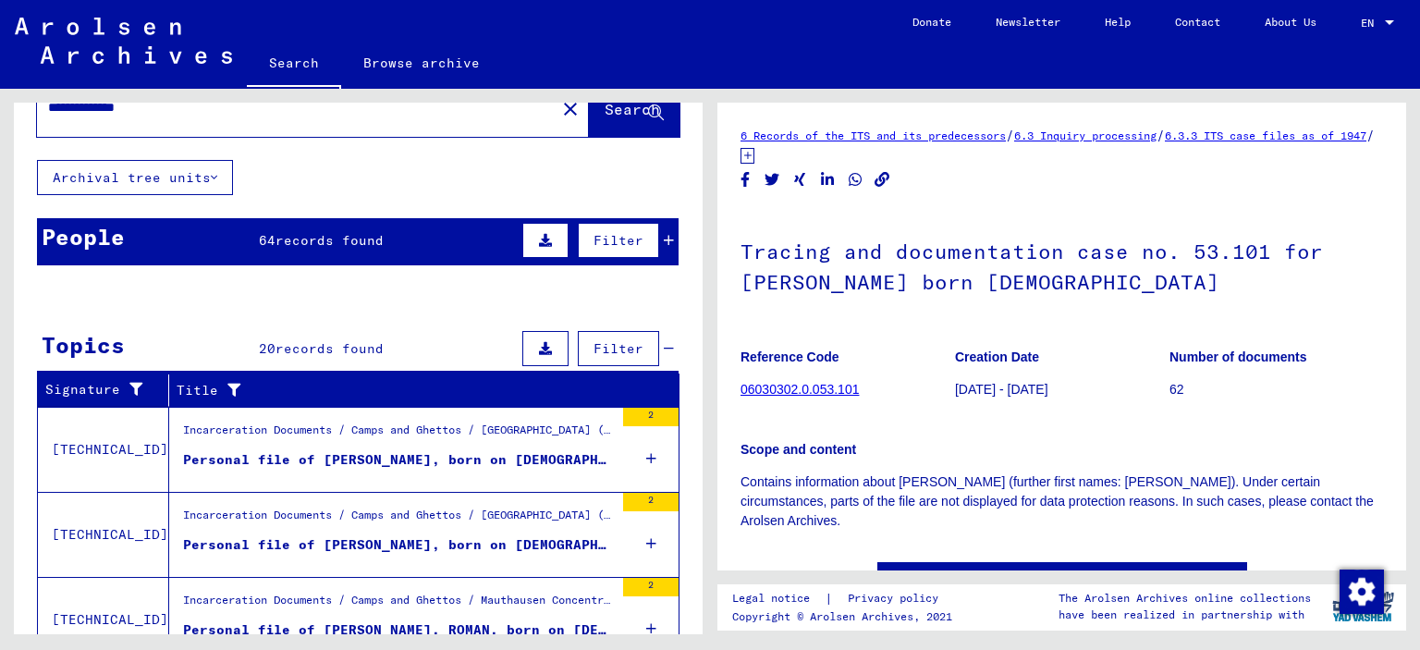
click at [374, 236] on span "records found" at bounding box center [330, 240] width 108 height 17
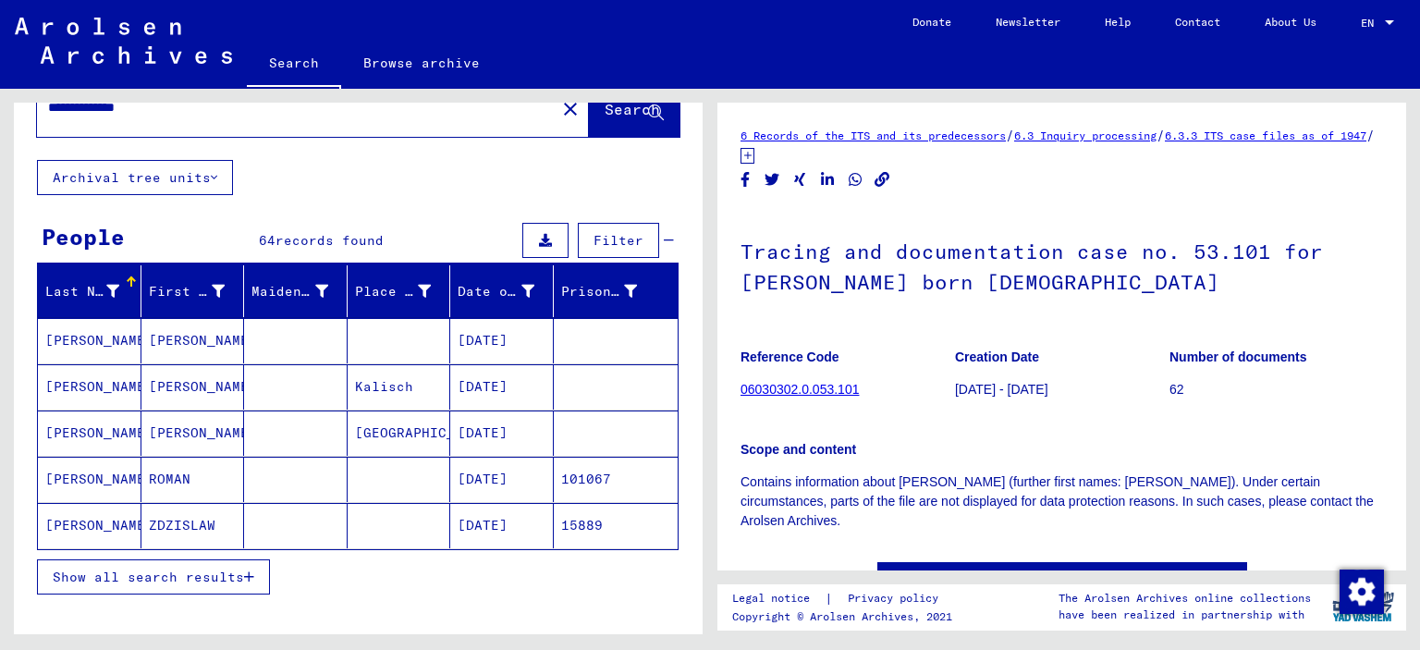
click at [205, 581] on button "Show all search results" at bounding box center [153, 576] width 233 height 35
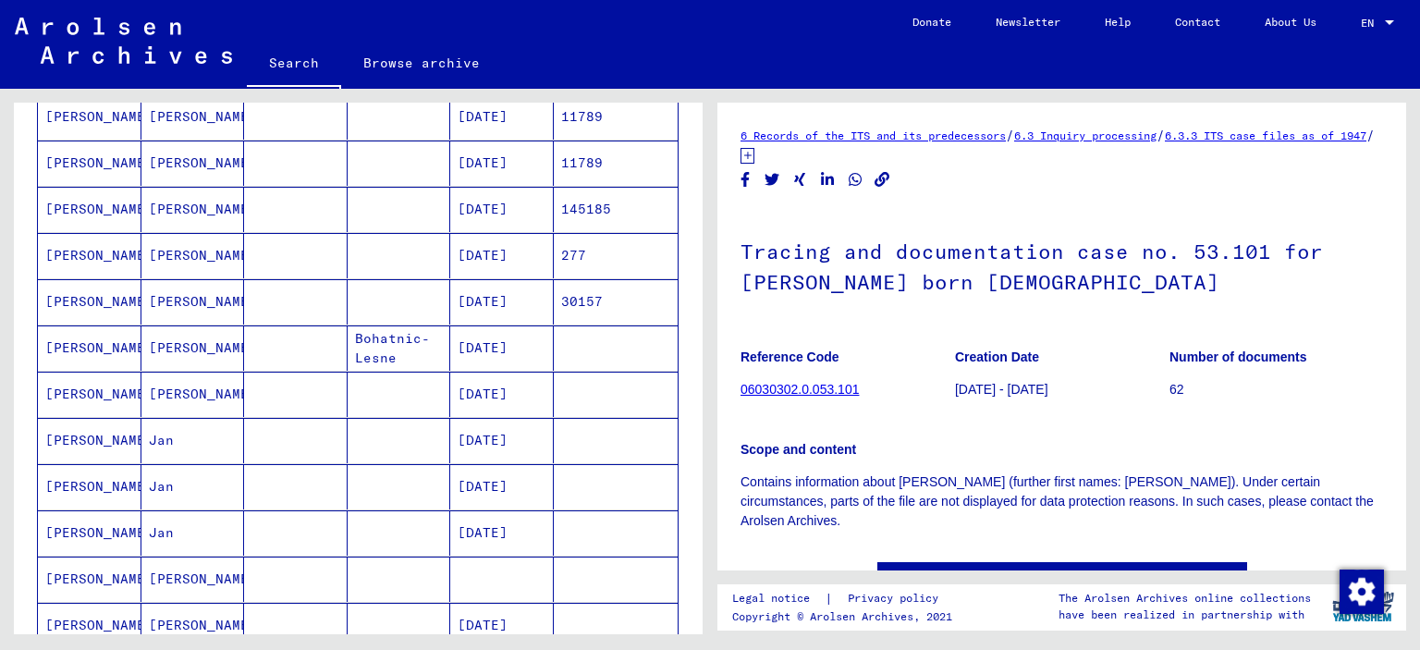
scroll to position [516, 0]
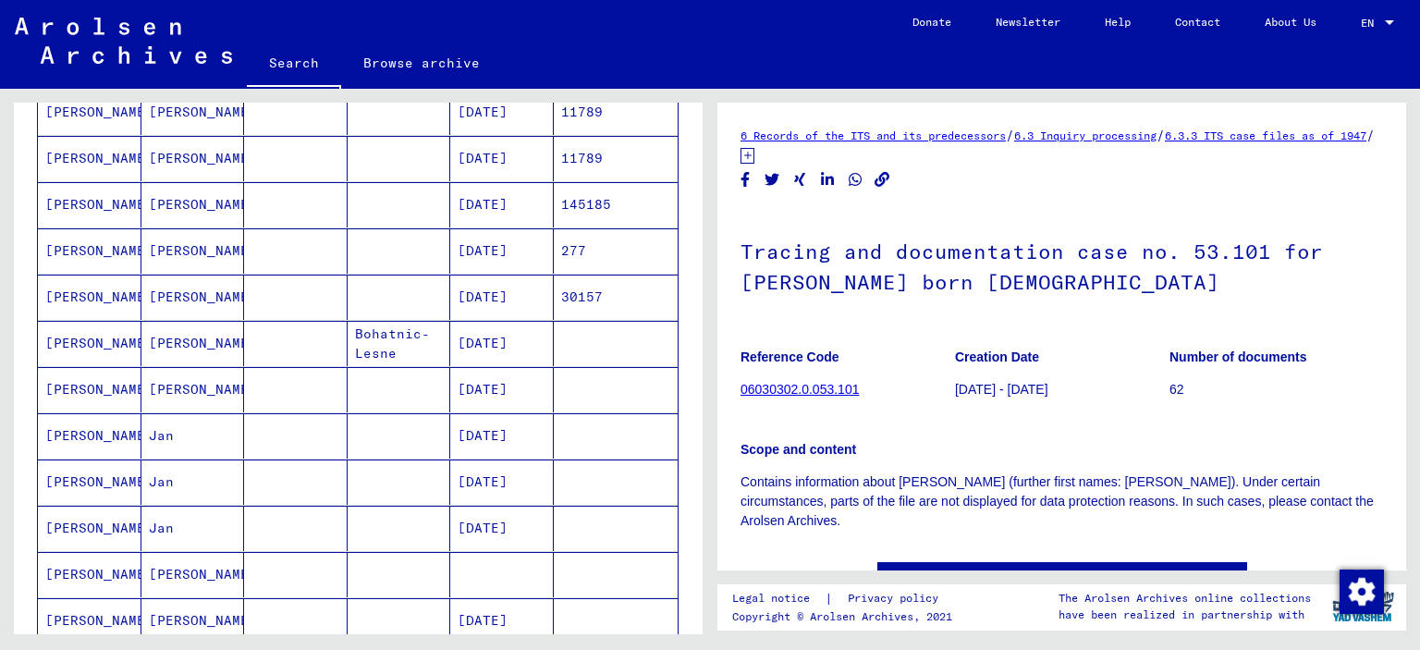
click at [528, 432] on mat-cell "[DATE]" at bounding box center [502, 435] width 104 height 45
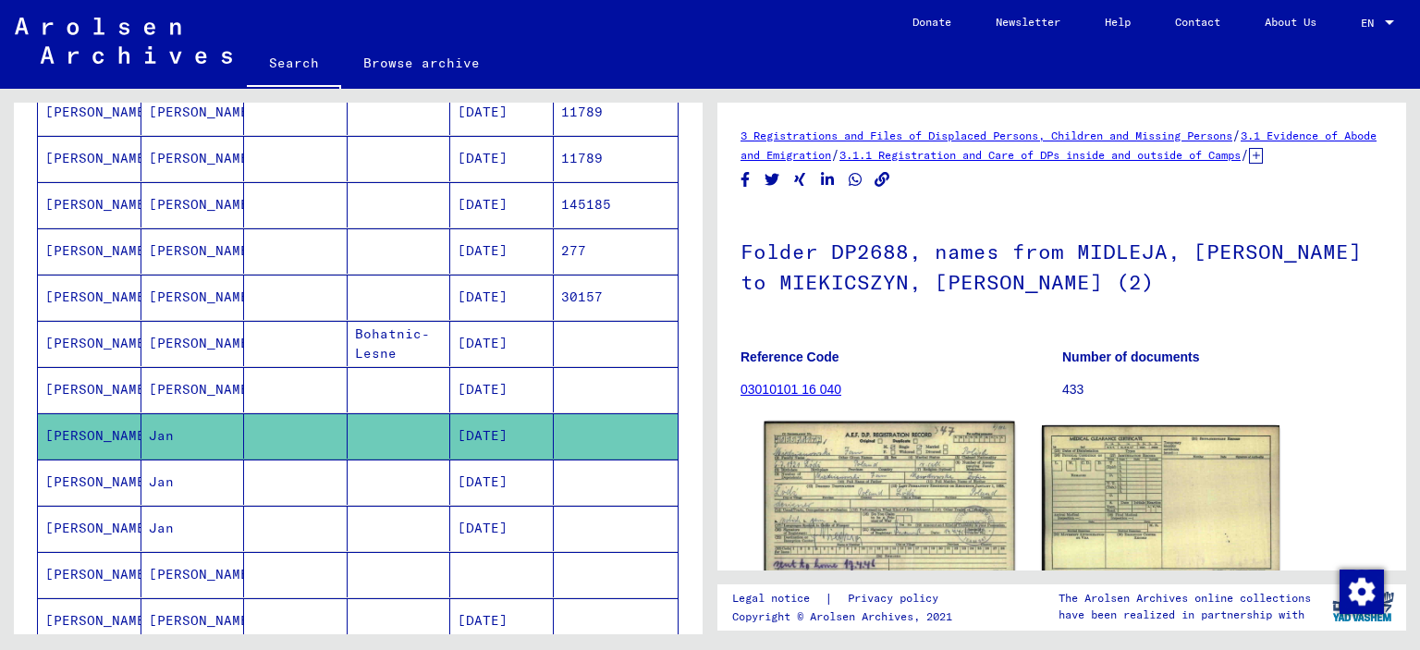
click at [880, 485] on img at bounding box center [890, 500] width 250 height 156
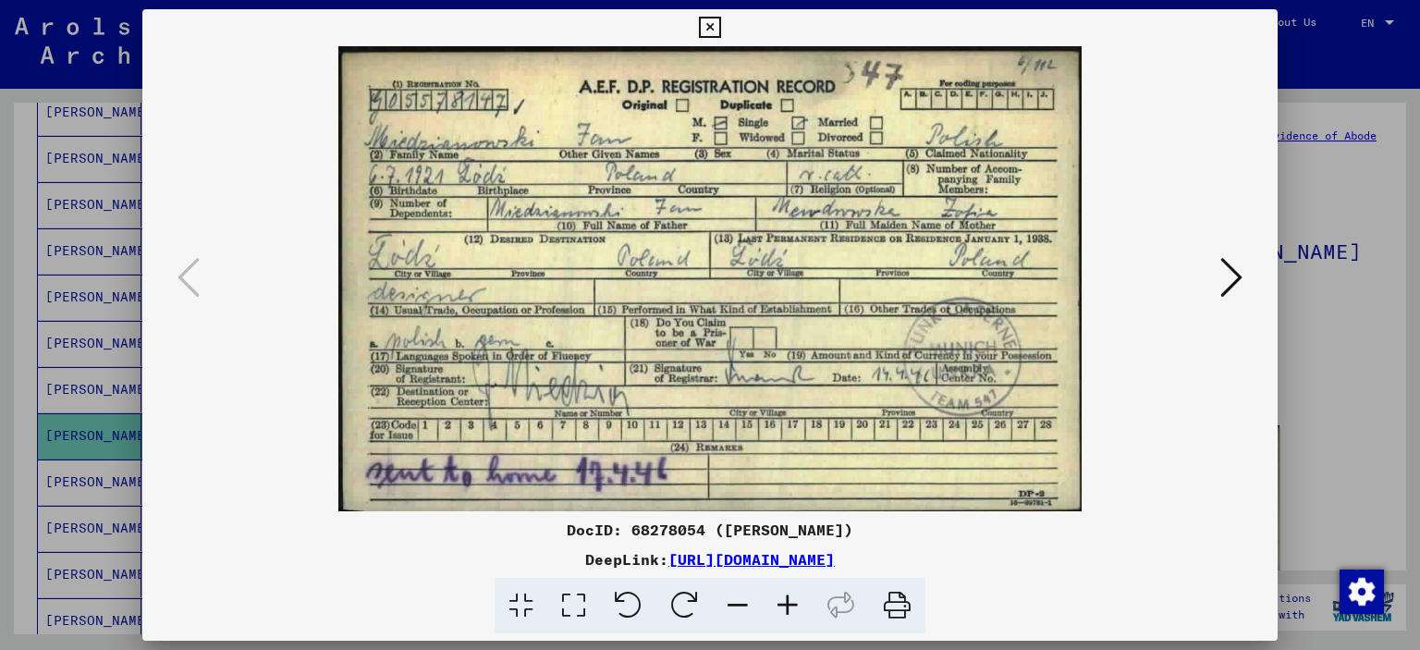
click at [720, 32] on icon at bounding box center [709, 28] width 21 height 22
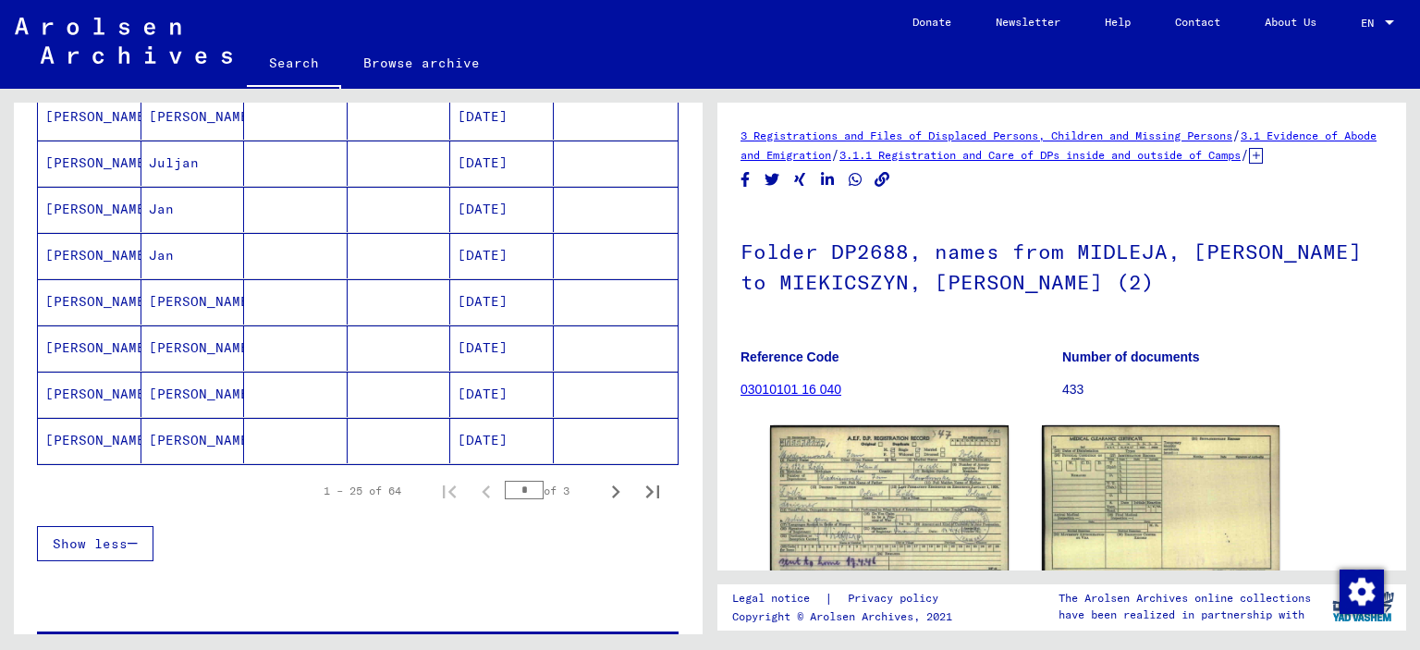
scroll to position [1211, 0]
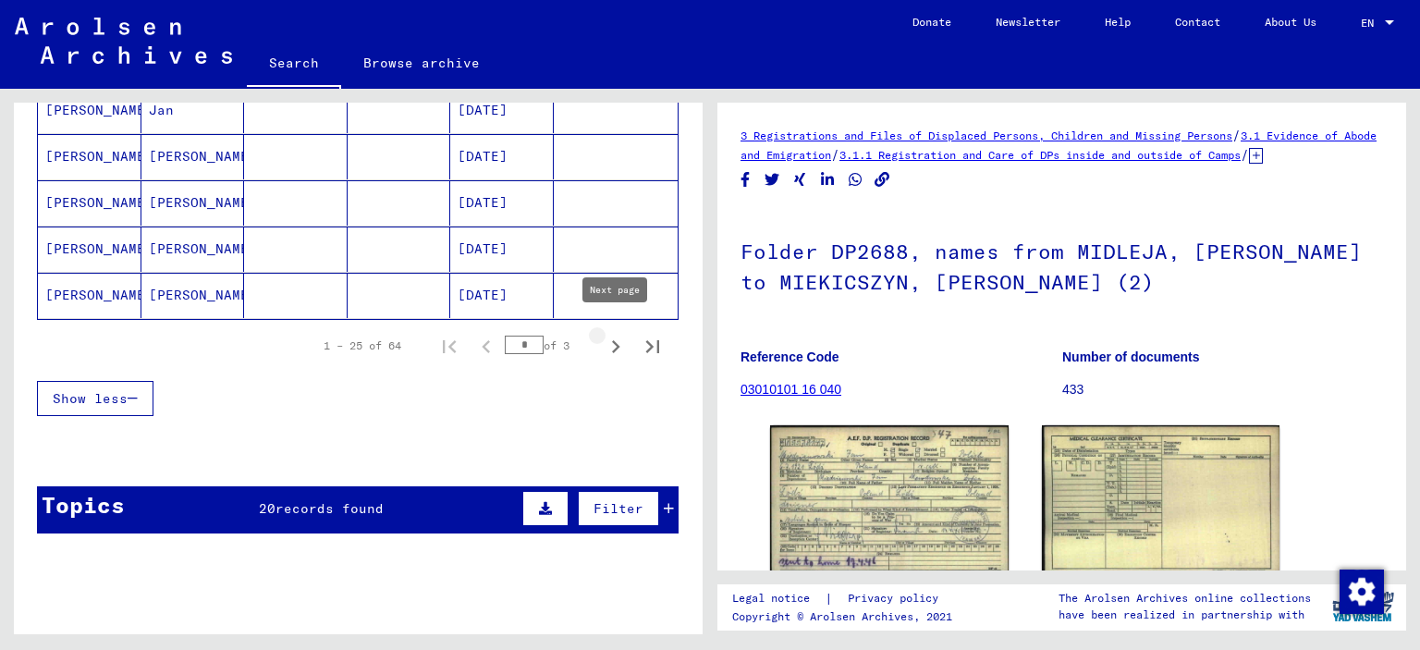
click at [619, 340] on icon "Next page" at bounding box center [616, 347] width 26 height 26
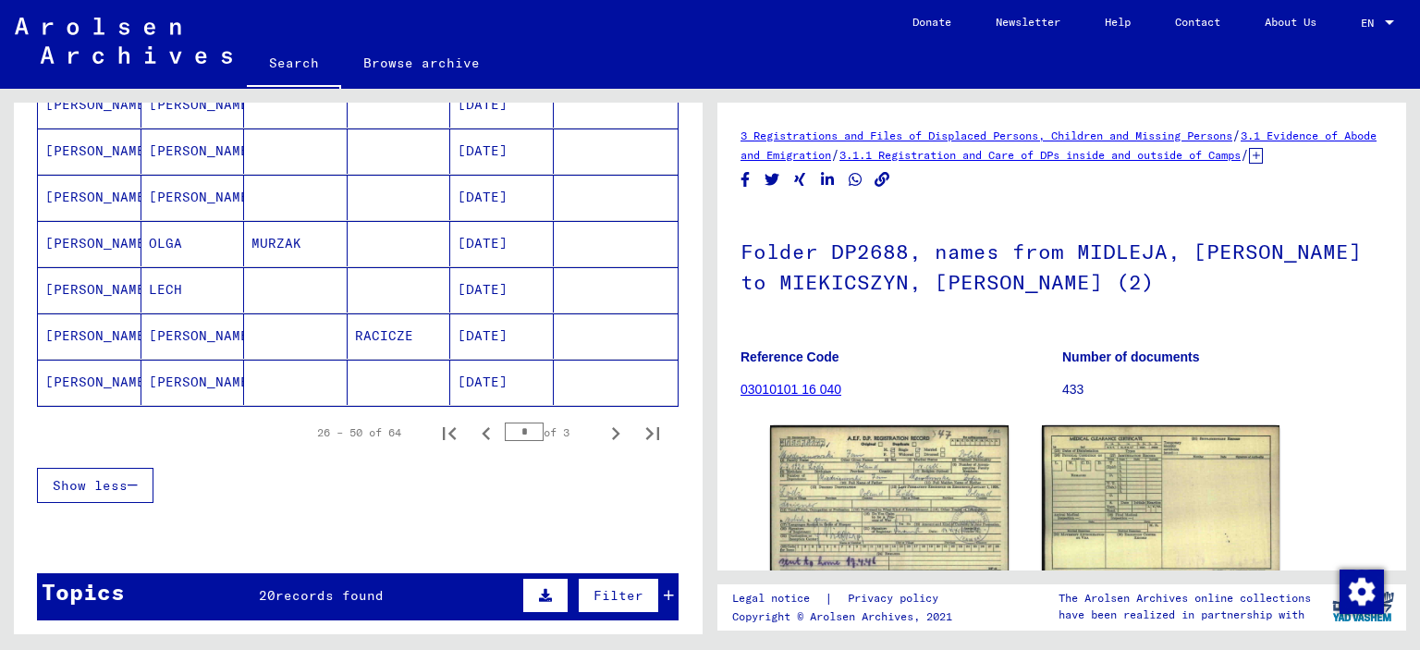
scroll to position [1120, 0]
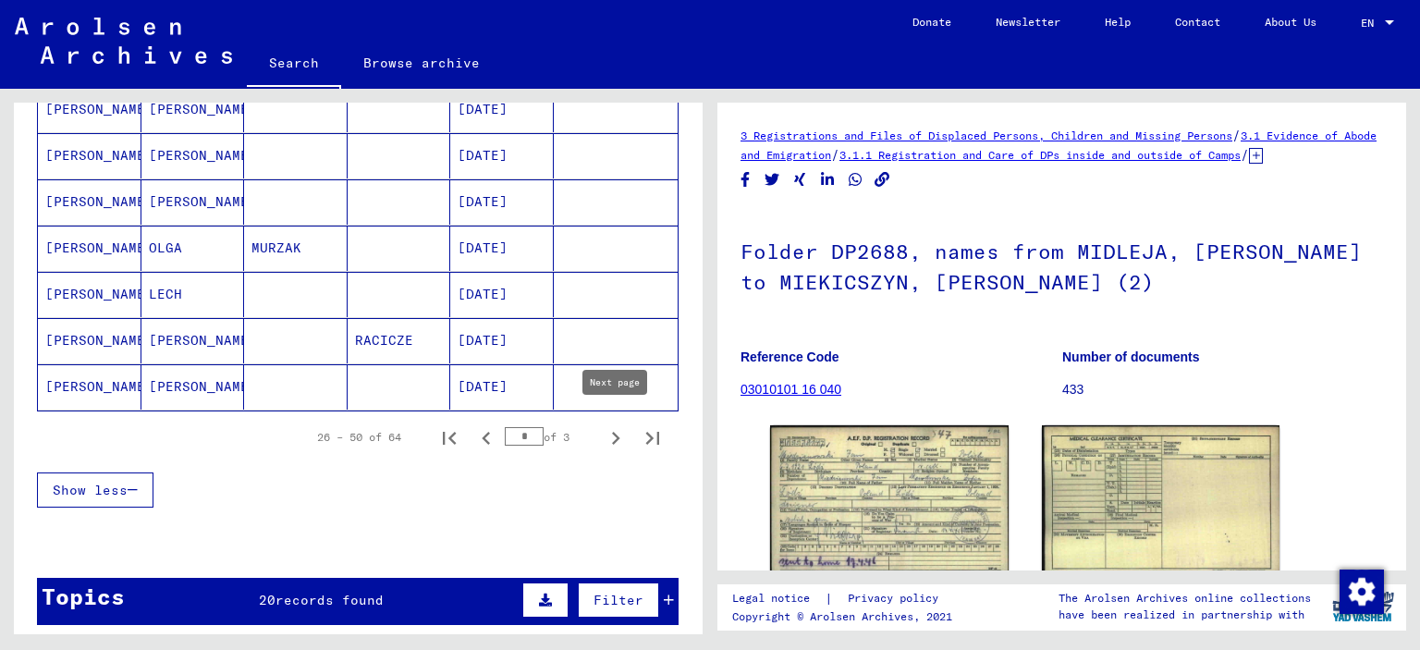
click at [618, 432] on icon "Next page" at bounding box center [616, 438] width 8 height 13
type input "*"
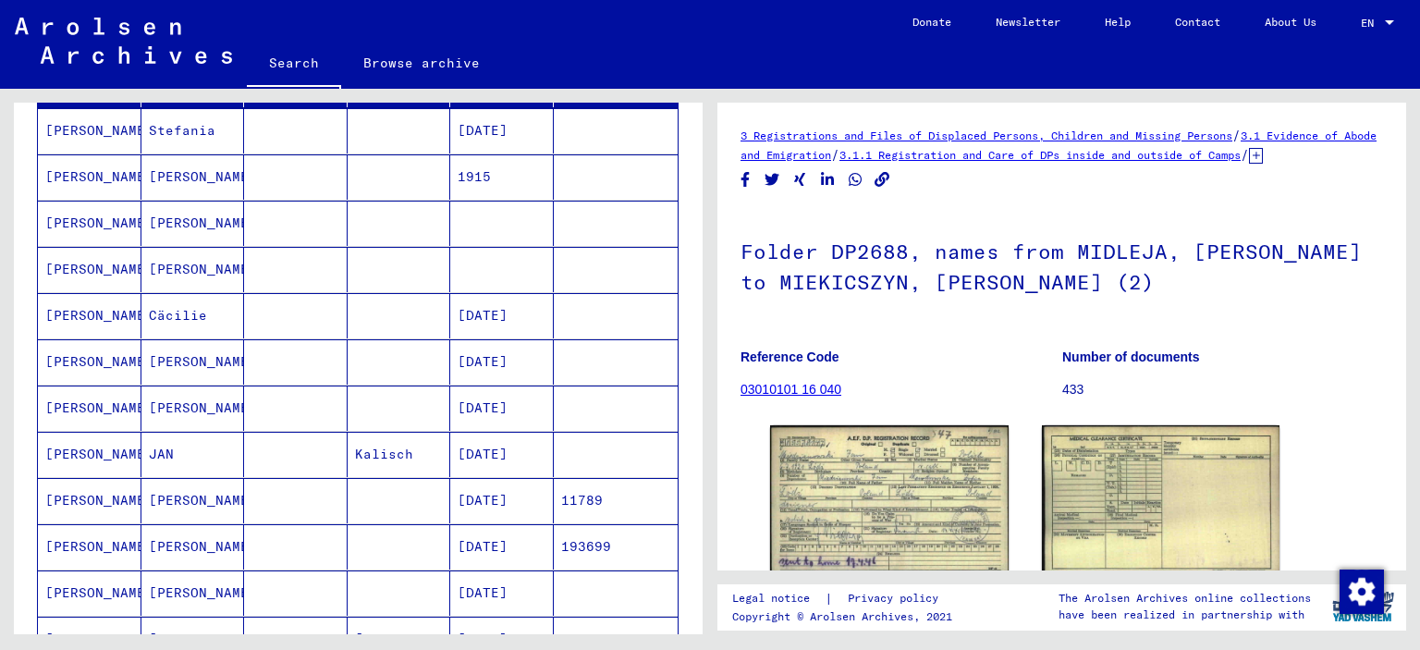
scroll to position [263, 0]
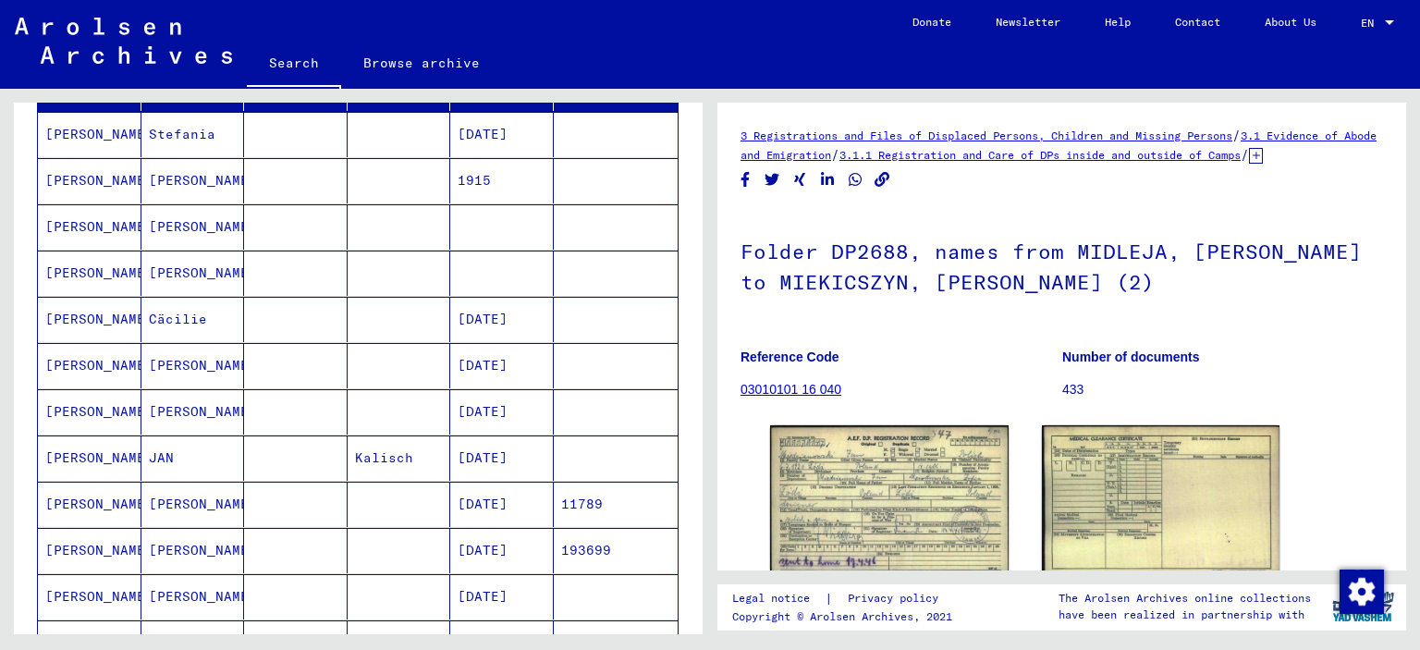
click at [499, 267] on mat-cell at bounding box center [502, 273] width 104 height 45
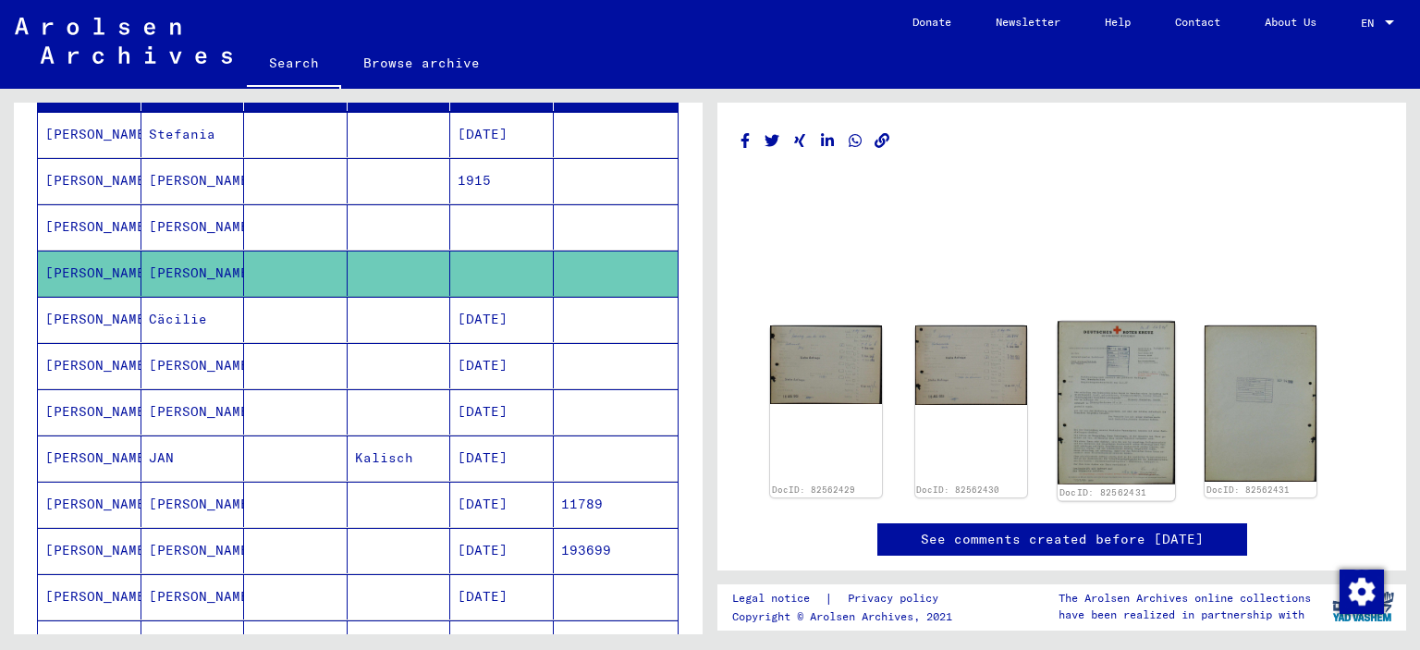
click at [1144, 445] on img at bounding box center [1115, 403] width 117 height 163
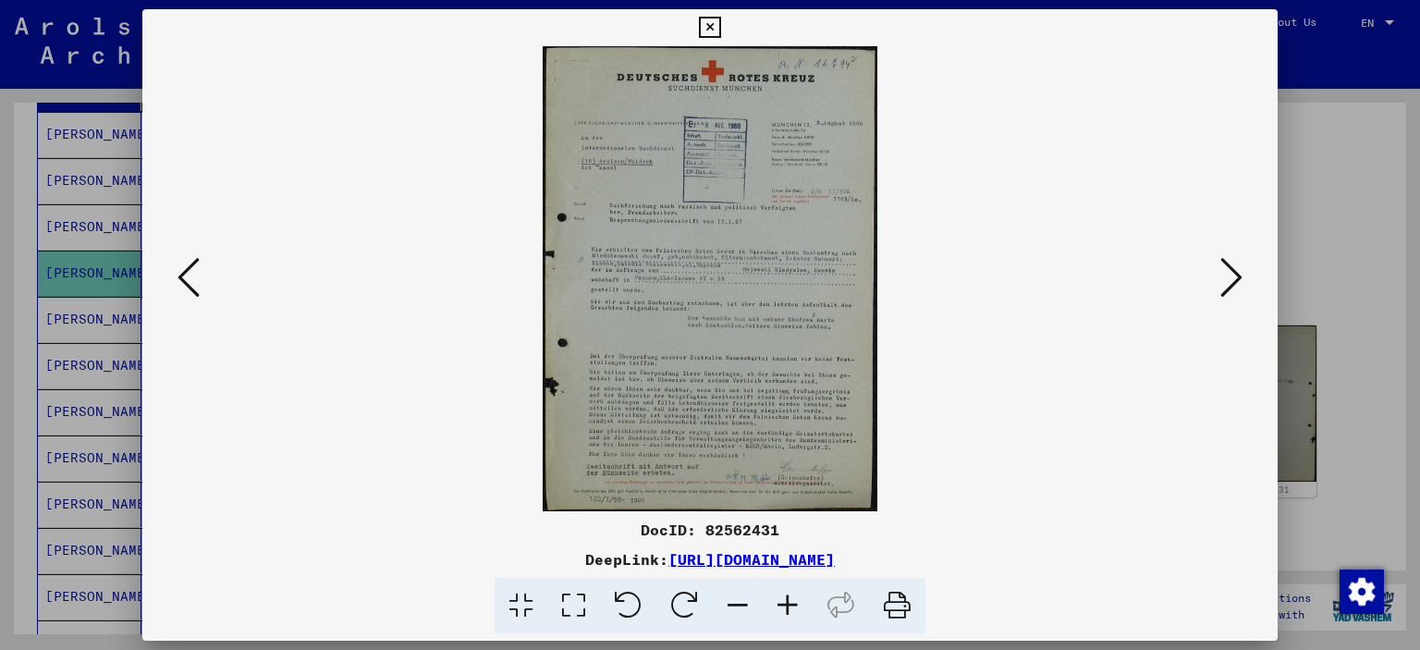
click at [789, 381] on img at bounding box center [710, 278] width 1011 height 465
click at [789, 602] on icon at bounding box center [788, 606] width 50 height 56
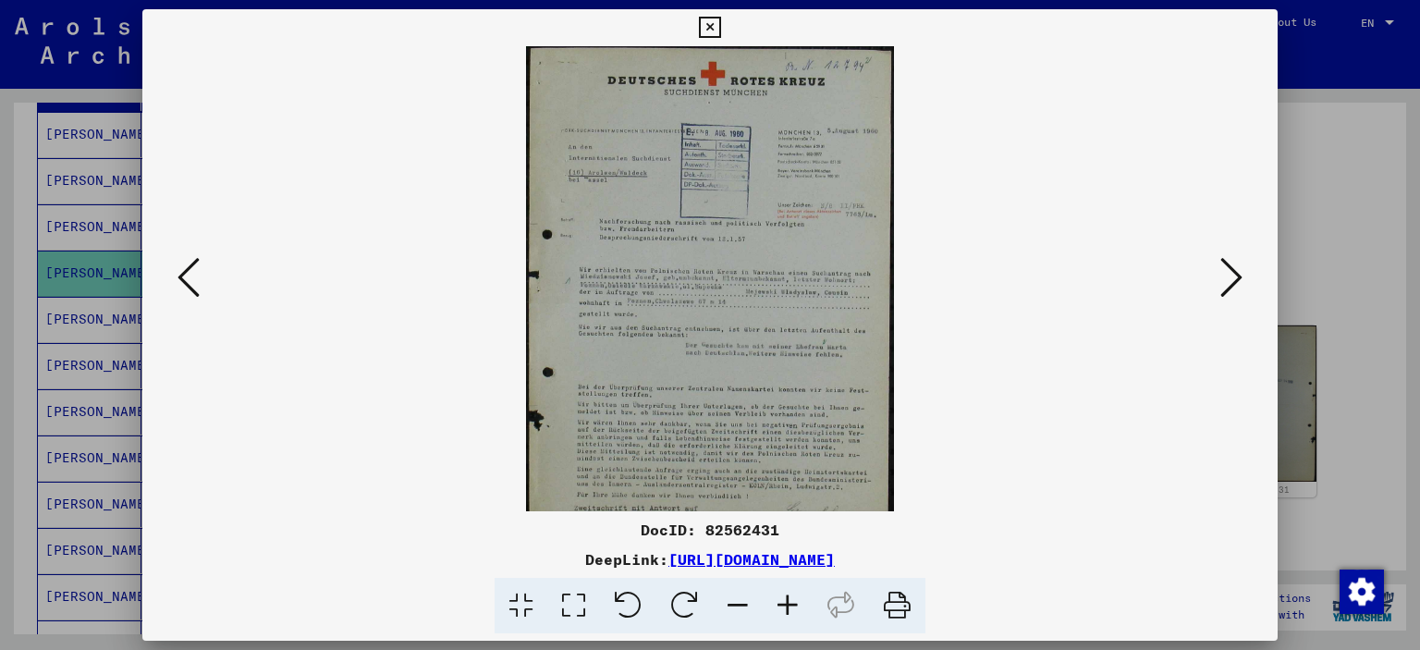
click at [789, 602] on icon at bounding box center [788, 606] width 50 height 56
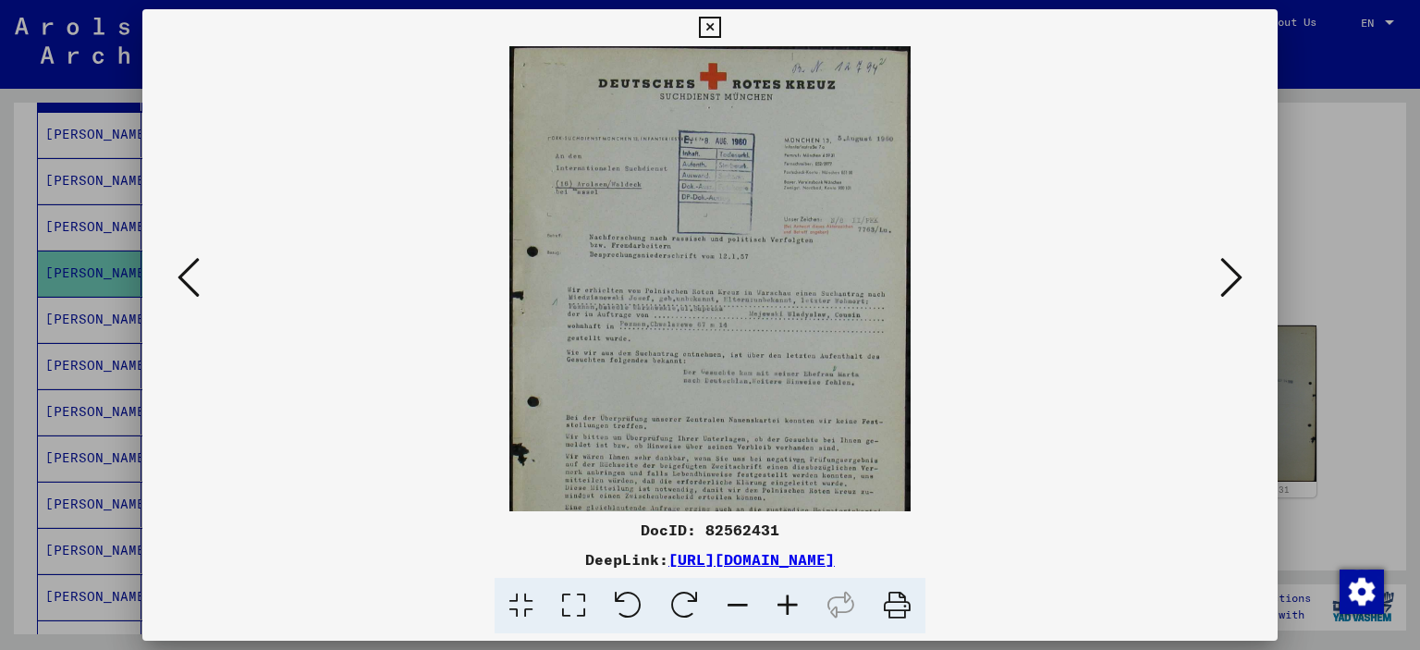
click at [789, 602] on icon at bounding box center [788, 606] width 50 height 56
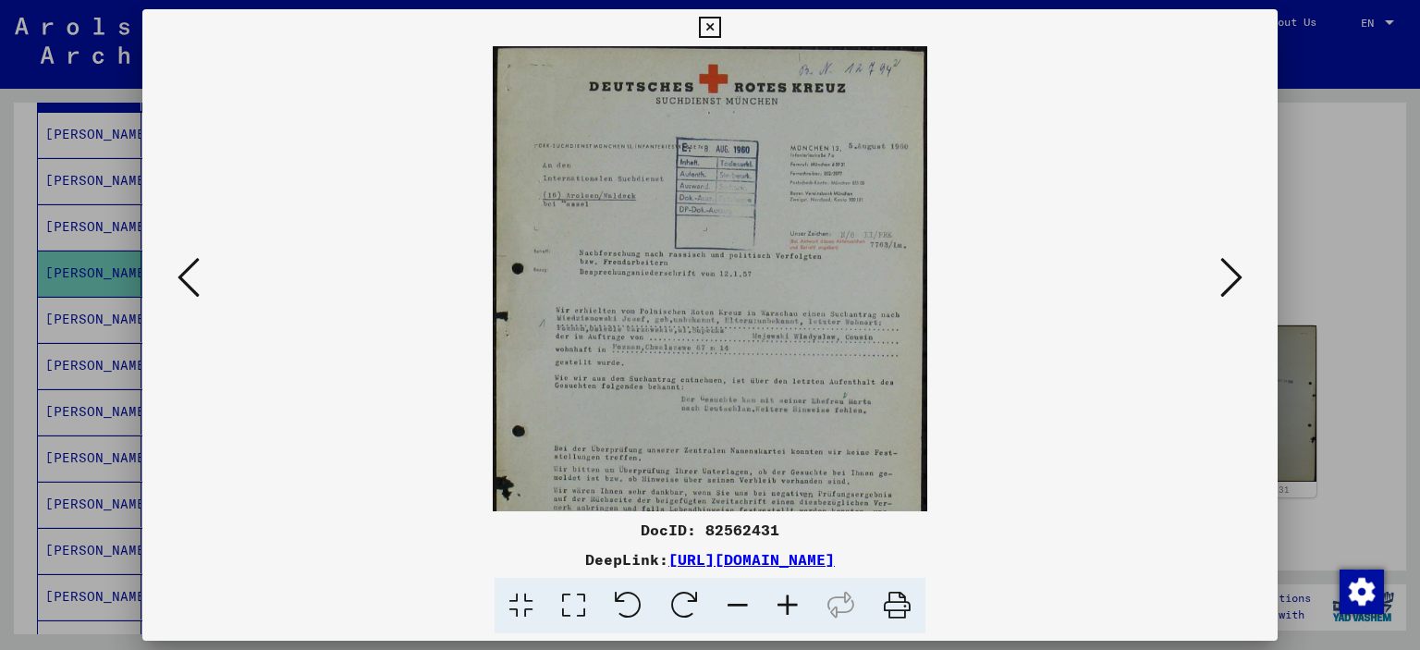
click at [789, 602] on icon at bounding box center [788, 606] width 50 height 56
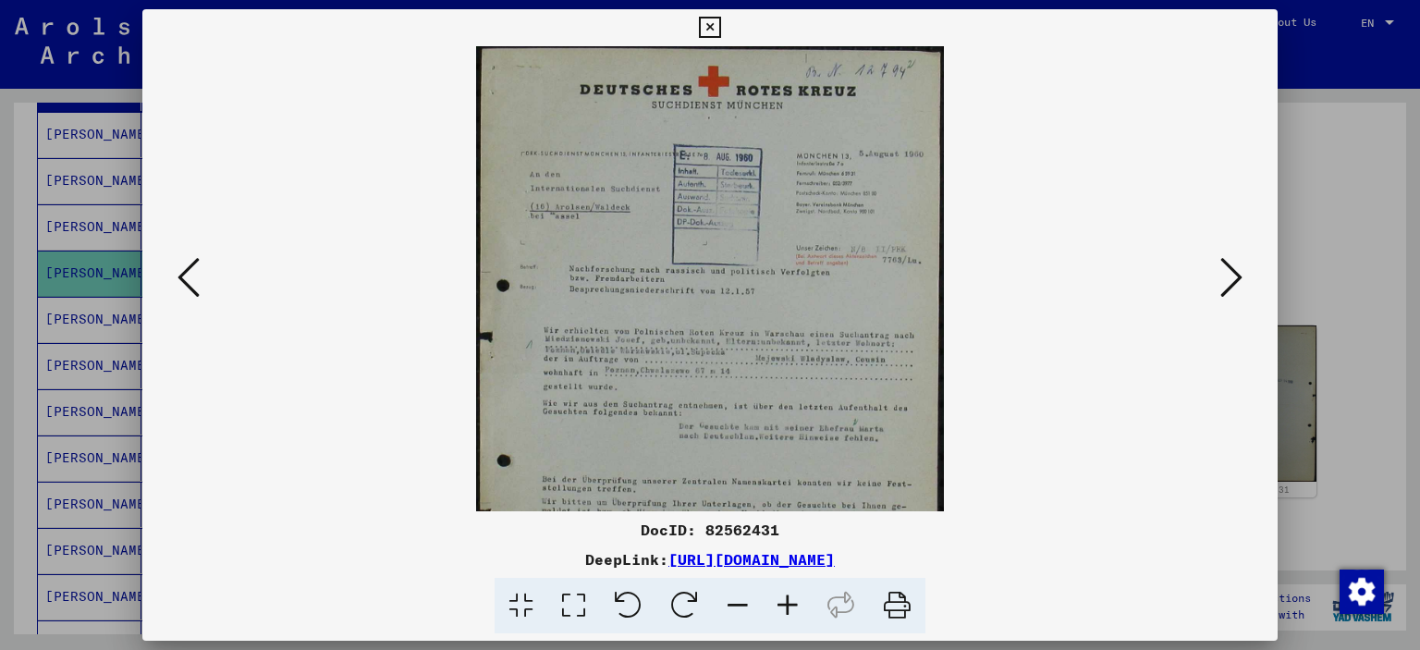
click at [789, 602] on icon at bounding box center [788, 606] width 50 height 56
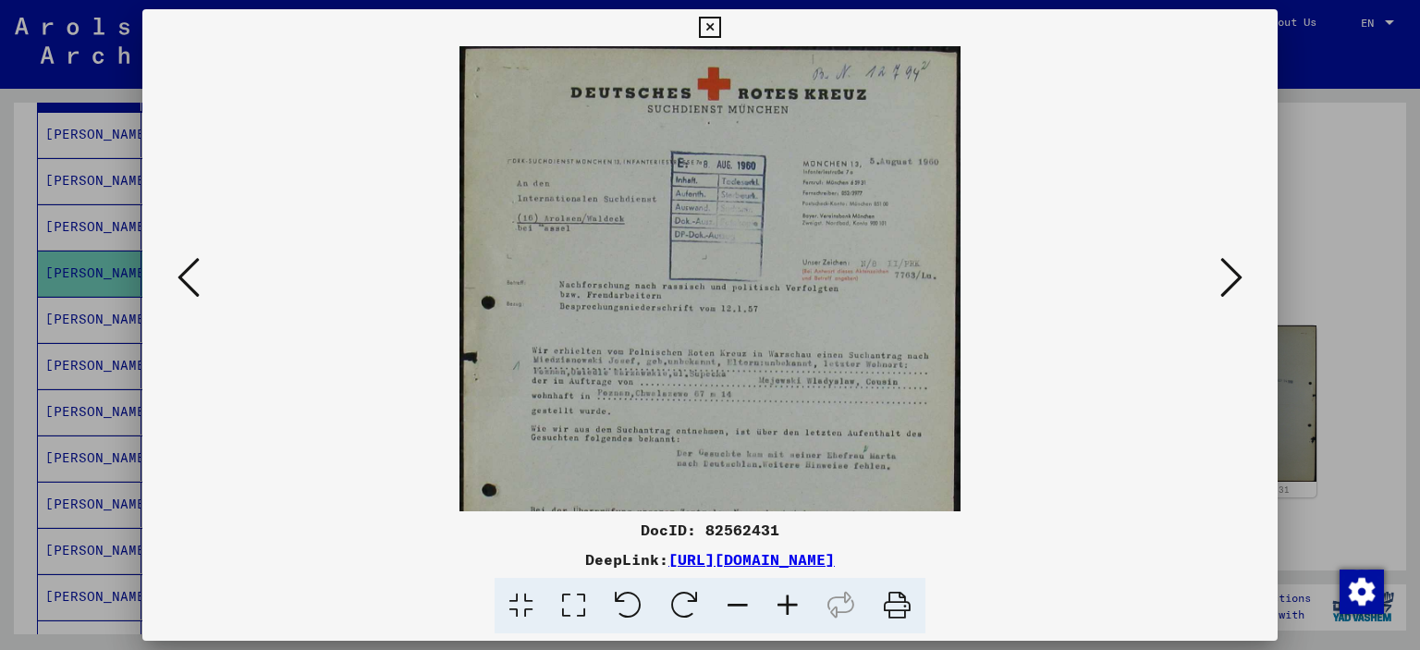
click at [789, 602] on icon at bounding box center [788, 606] width 50 height 56
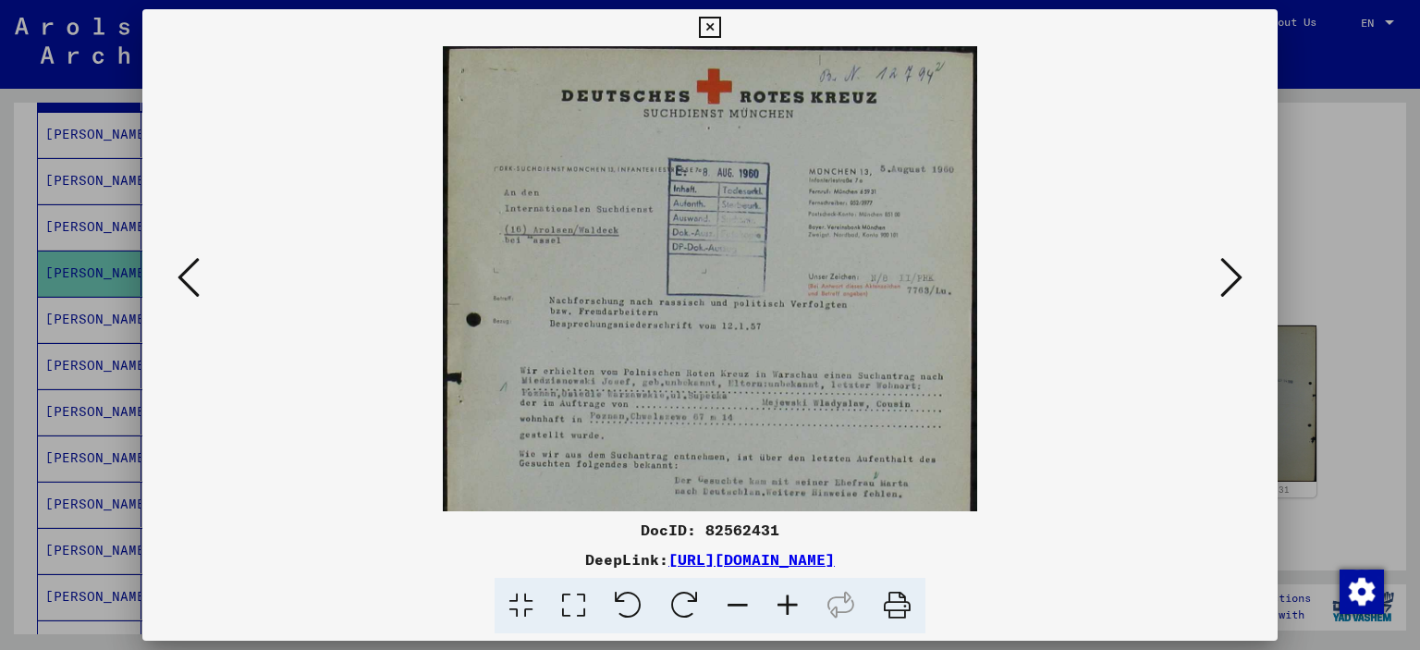
click at [789, 602] on icon at bounding box center [788, 606] width 50 height 56
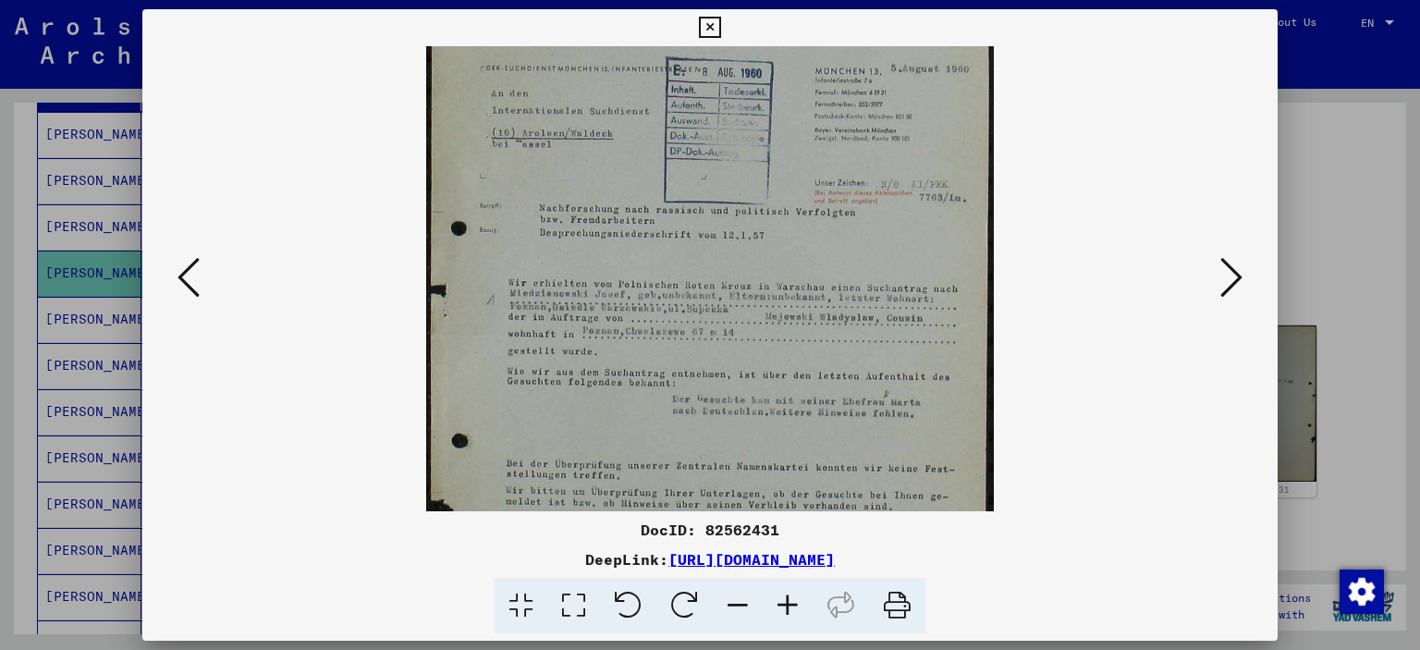
scroll to position [117, 0]
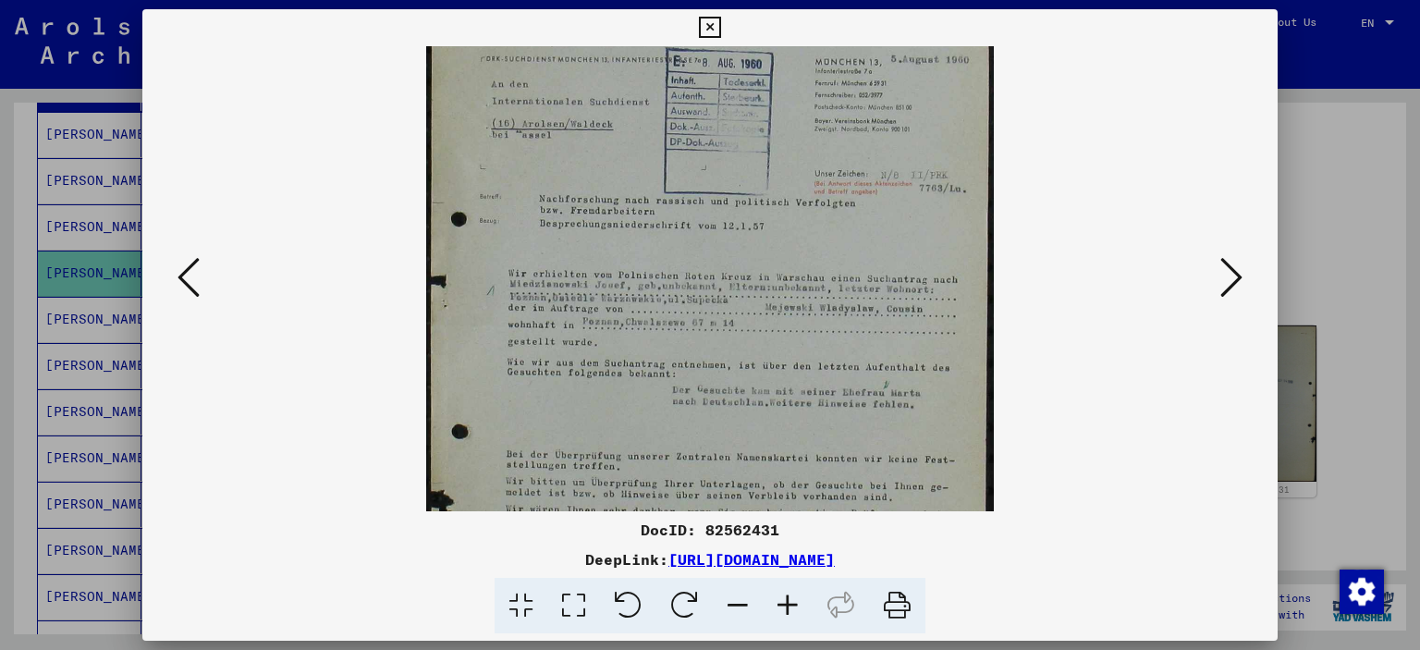
drag, startPoint x: 765, startPoint y: 338, endPoint x: 792, endPoint y: 224, distance: 118.0
click at [792, 224] on img at bounding box center [710, 323] width 568 height 789
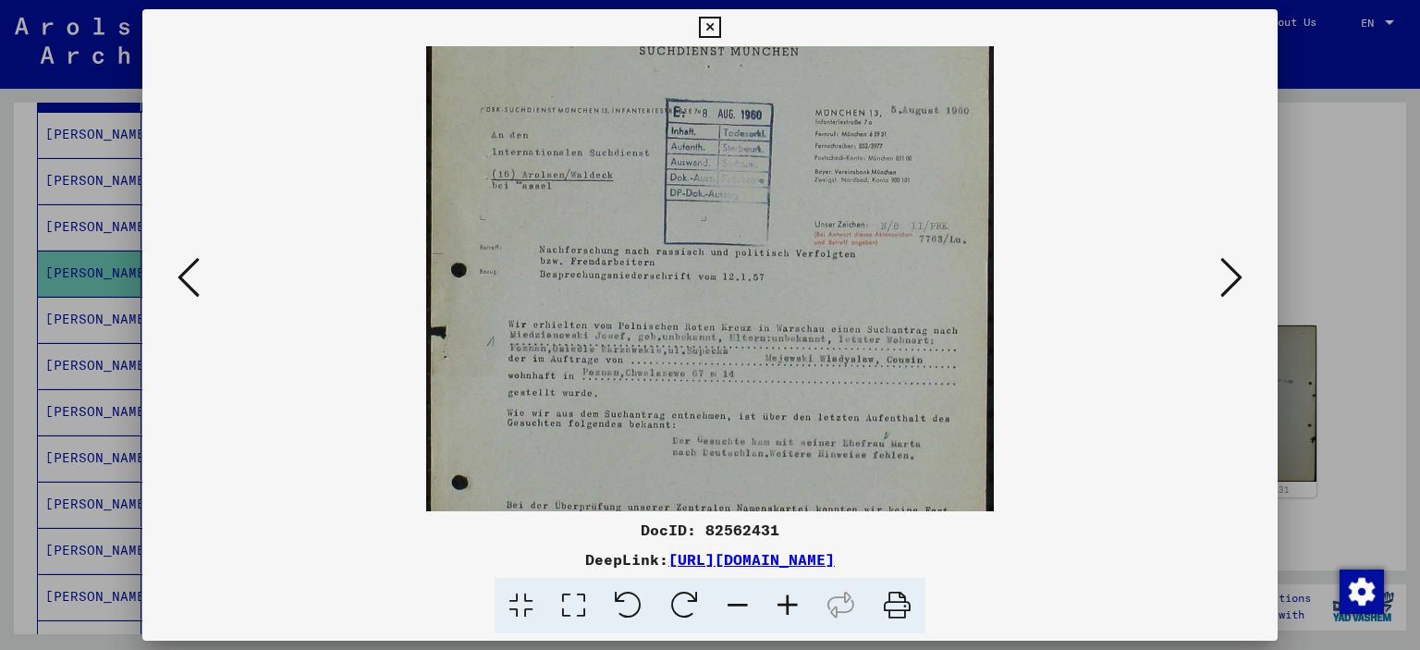
scroll to position [47, 0]
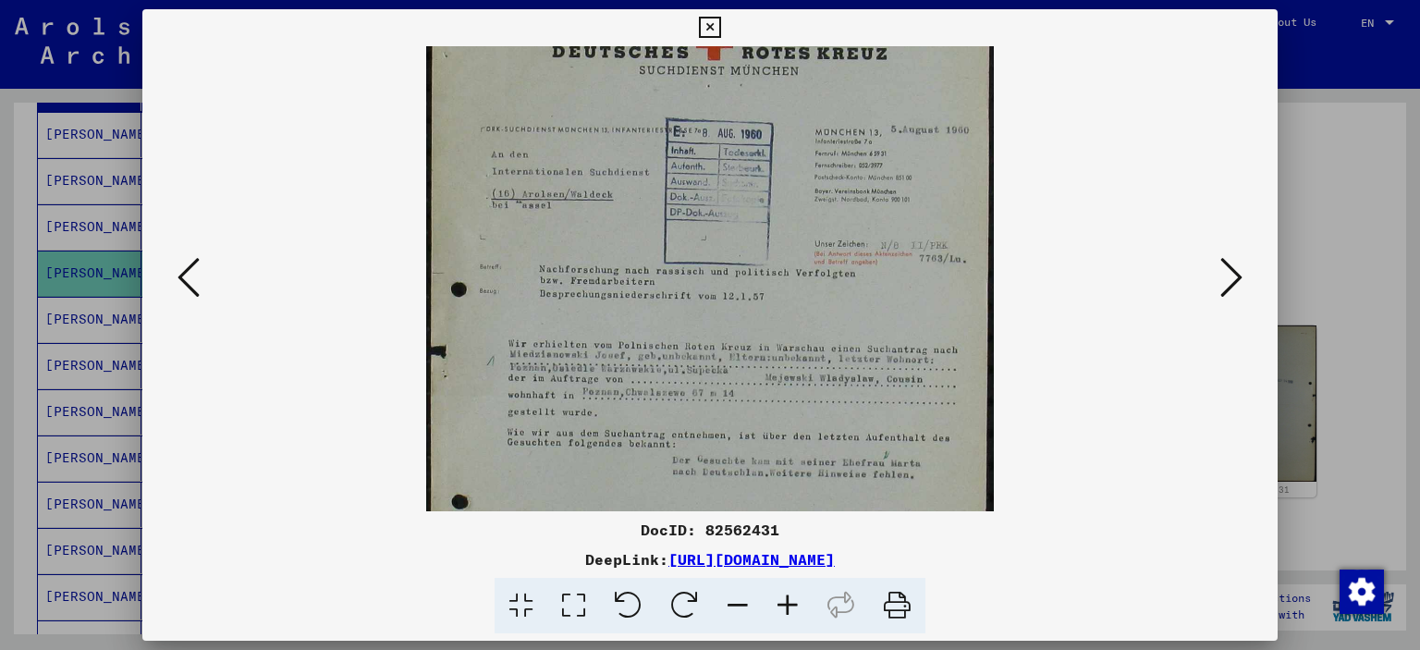
drag, startPoint x: 804, startPoint y: 372, endPoint x: 735, endPoint y: 435, distance: 92.9
click at [735, 435] on img at bounding box center [710, 393] width 568 height 789
click at [720, 28] on icon at bounding box center [709, 28] width 21 height 22
